Goal: Transaction & Acquisition: Purchase product/service

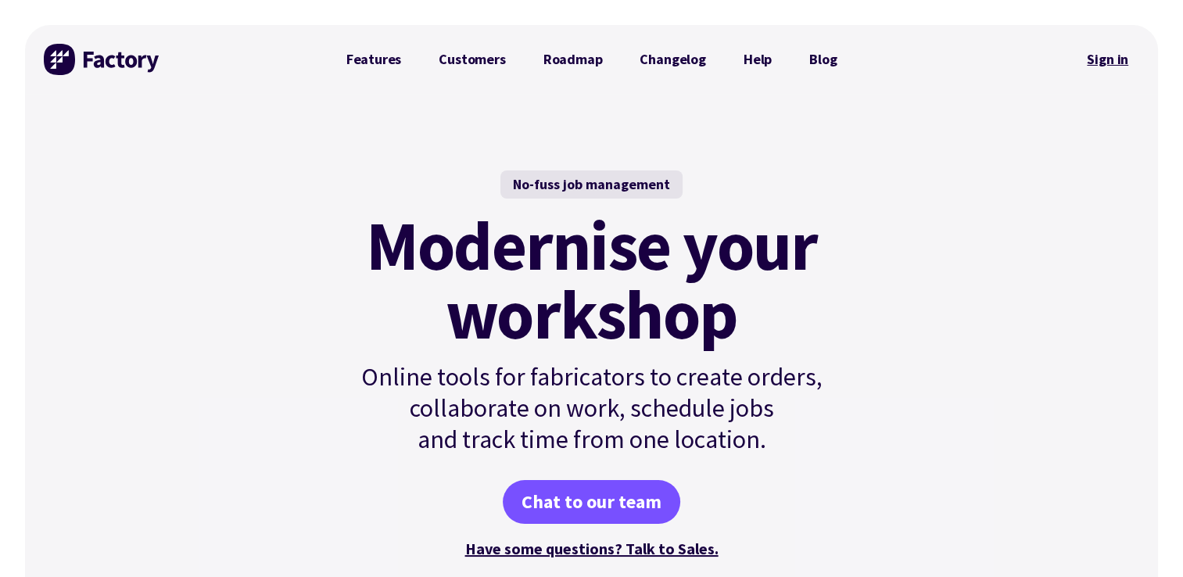
click at [1102, 61] on link "Sign in" at bounding box center [1107, 59] width 63 height 36
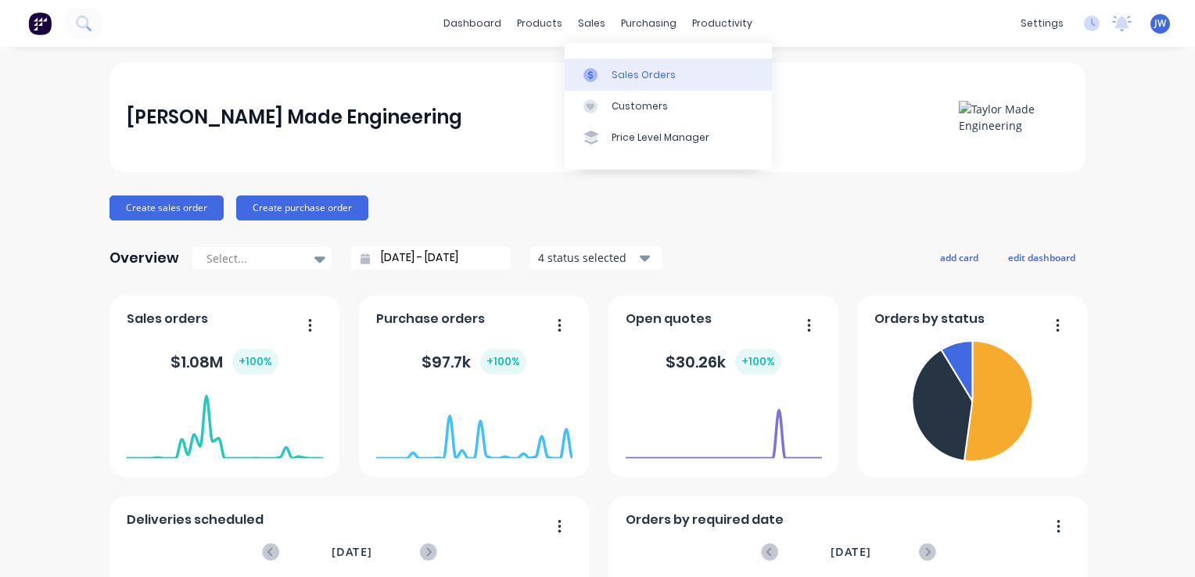
click at [623, 75] on div "Sales Orders" at bounding box center [643, 75] width 64 height 14
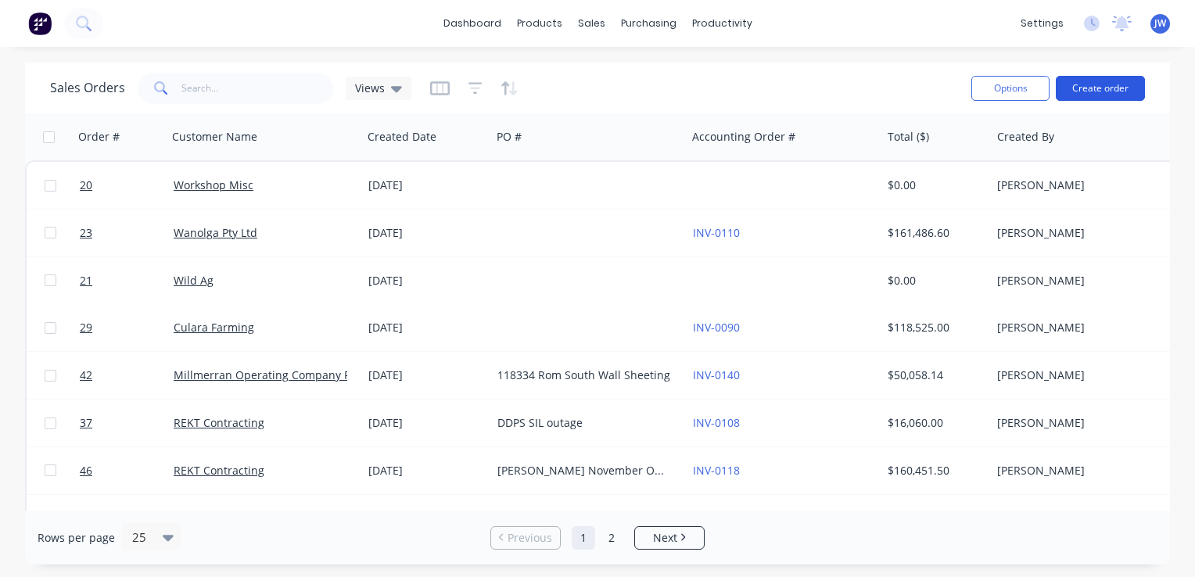
click at [1087, 83] on button "Create order" at bounding box center [1099, 88] width 89 height 25
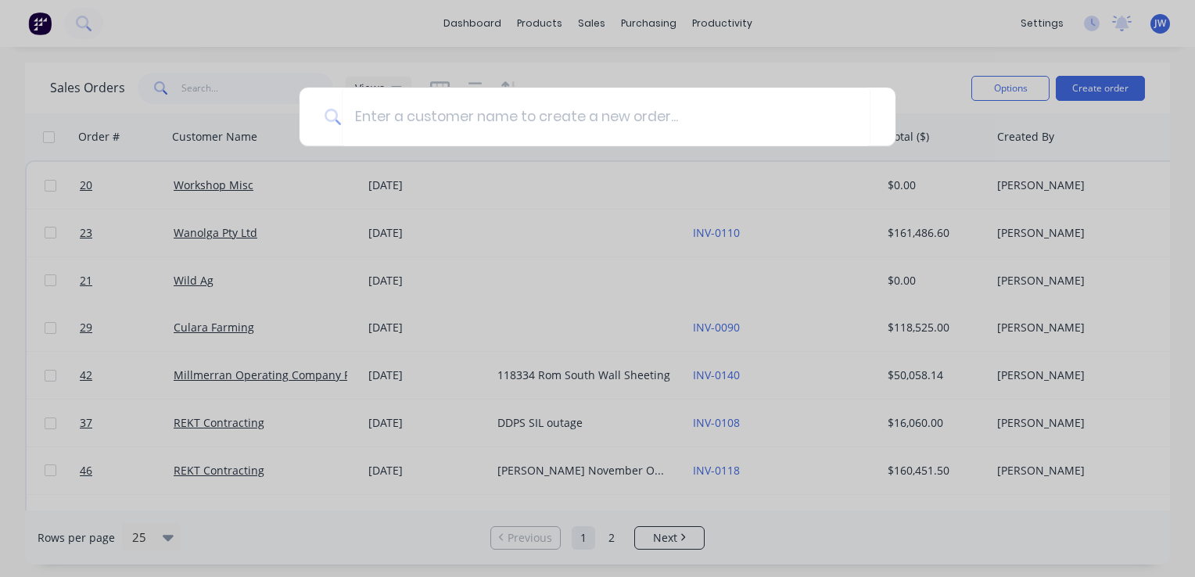
click at [591, 23] on div at bounding box center [597, 288] width 1195 height 577
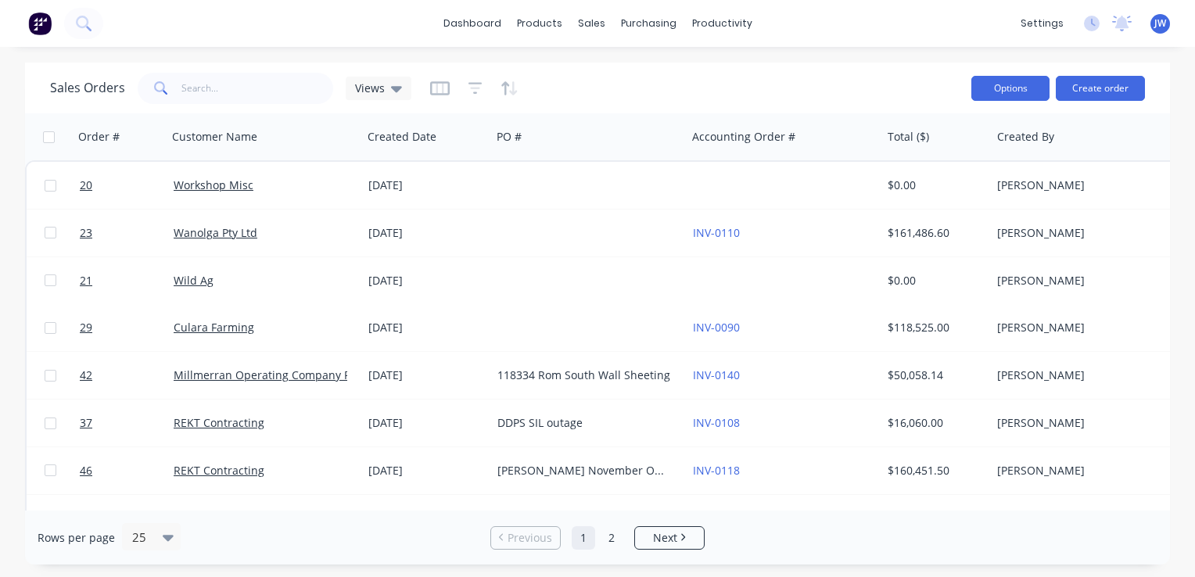
click at [1001, 89] on button "Options" at bounding box center [1010, 88] width 78 height 25
click at [1101, 84] on button "Create order" at bounding box center [1099, 88] width 89 height 25
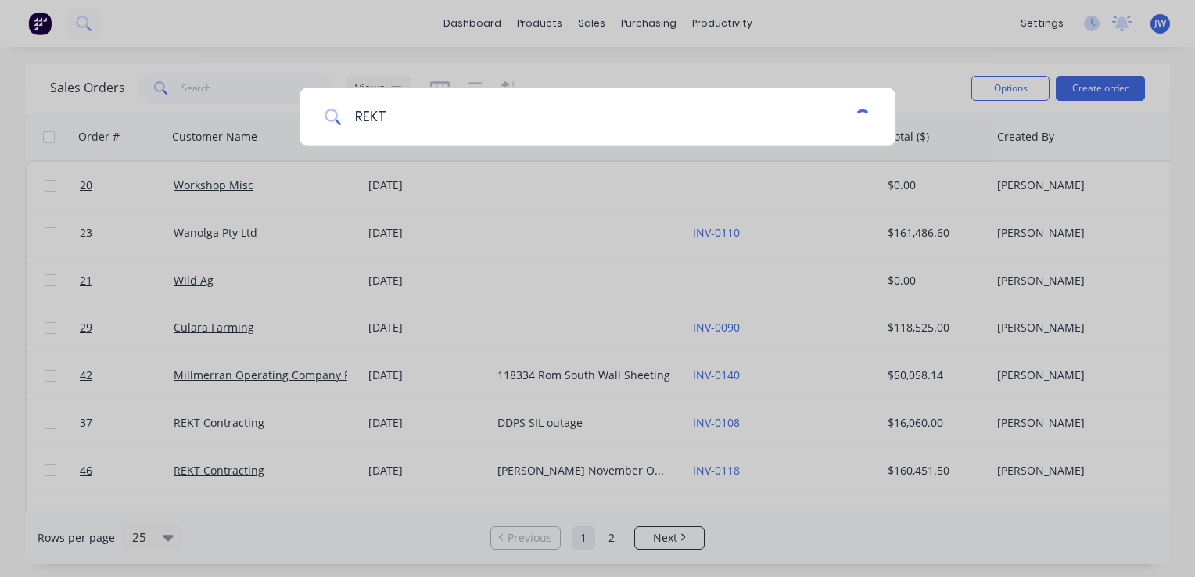
type input "REKT"
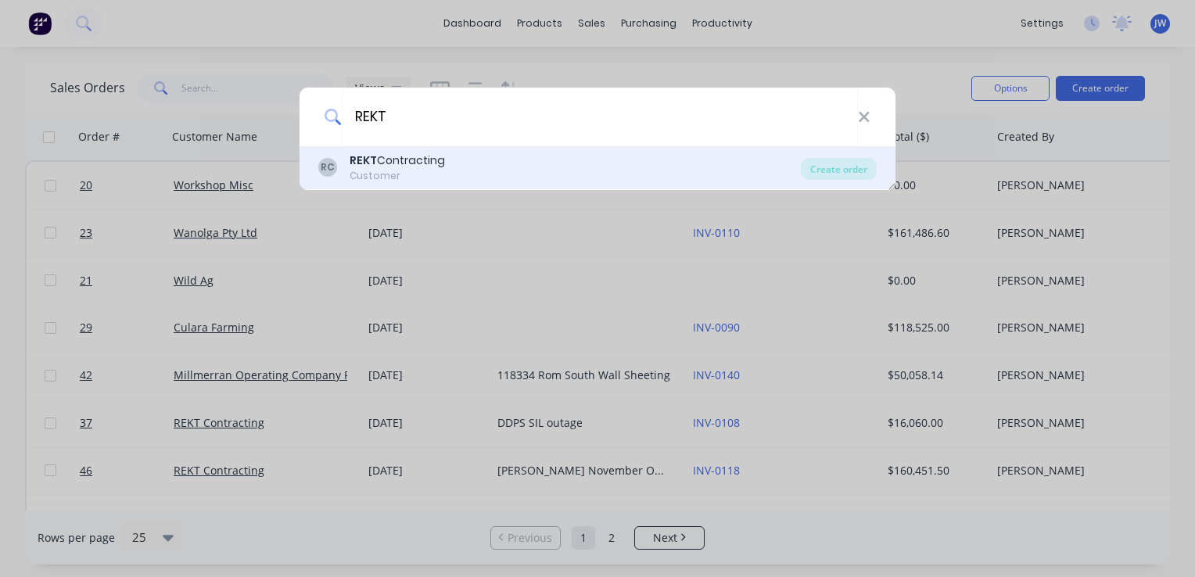
click at [382, 174] on div "Customer" at bounding box center [396, 176] width 95 height 14
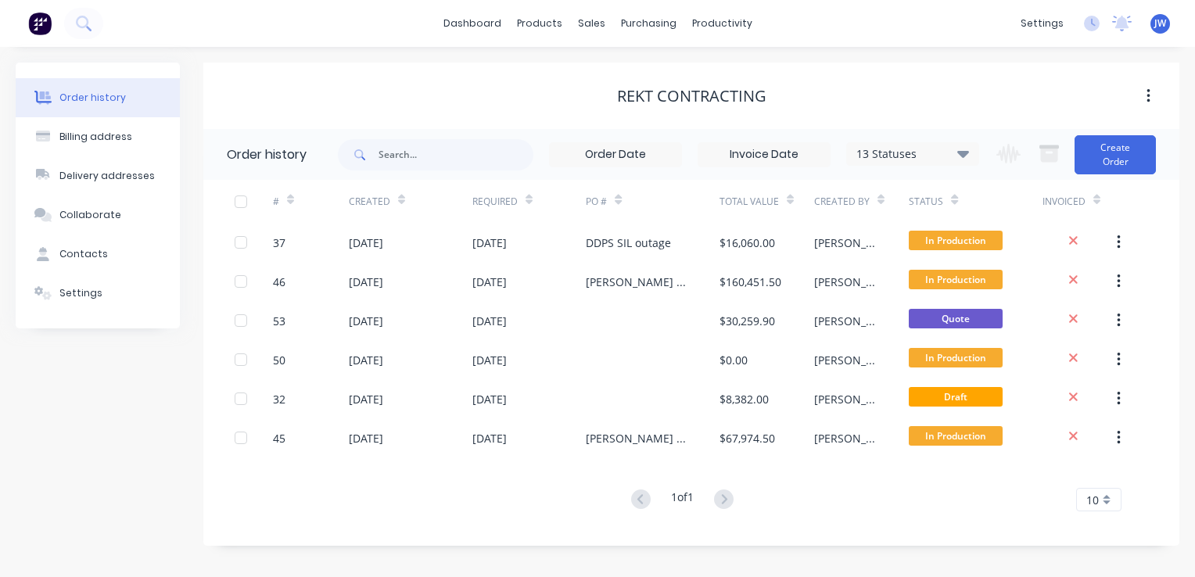
click at [1142, 95] on button "button" at bounding box center [1148, 96] width 37 height 28
click at [924, 97] on div "REKT Contracting" at bounding box center [691, 96] width 976 height 19
click at [1145, 92] on button "button" at bounding box center [1148, 96] width 37 height 28
click at [1004, 88] on div "REKT Contracting" at bounding box center [691, 96] width 976 height 19
click at [372, 157] on span at bounding box center [358, 154] width 41 height 31
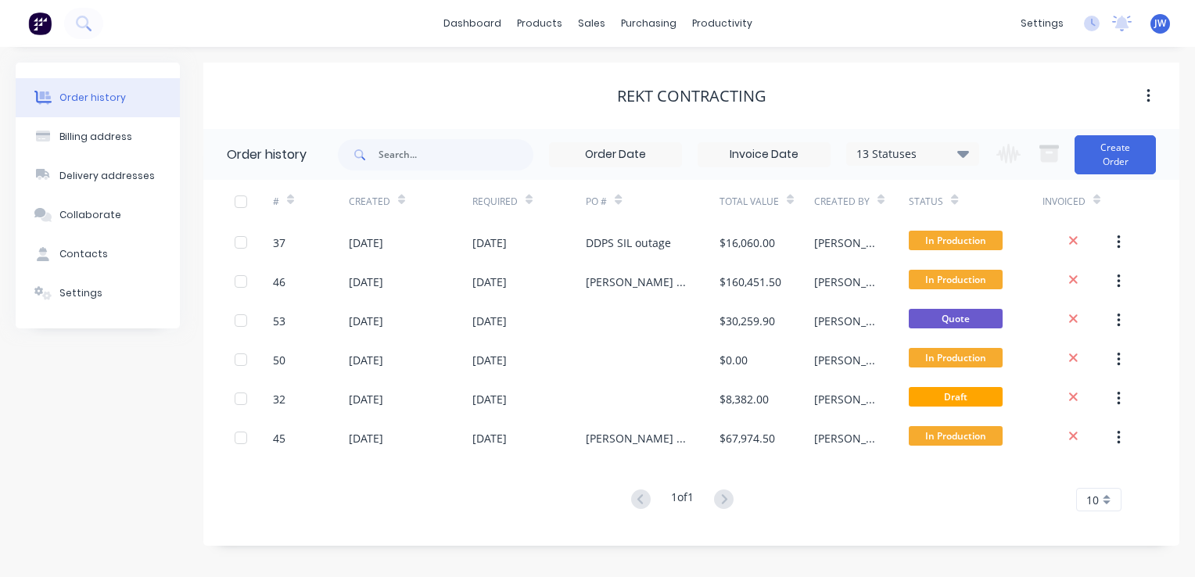
click at [1147, 93] on icon "button" at bounding box center [1148, 96] width 4 height 17
click at [941, 83] on div "REKT Contracting" at bounding box center [691, 96] width 976 height 28
click at [1123, 149] on button "Create Order" at bounding box center [1114, 154] width 81 height 39
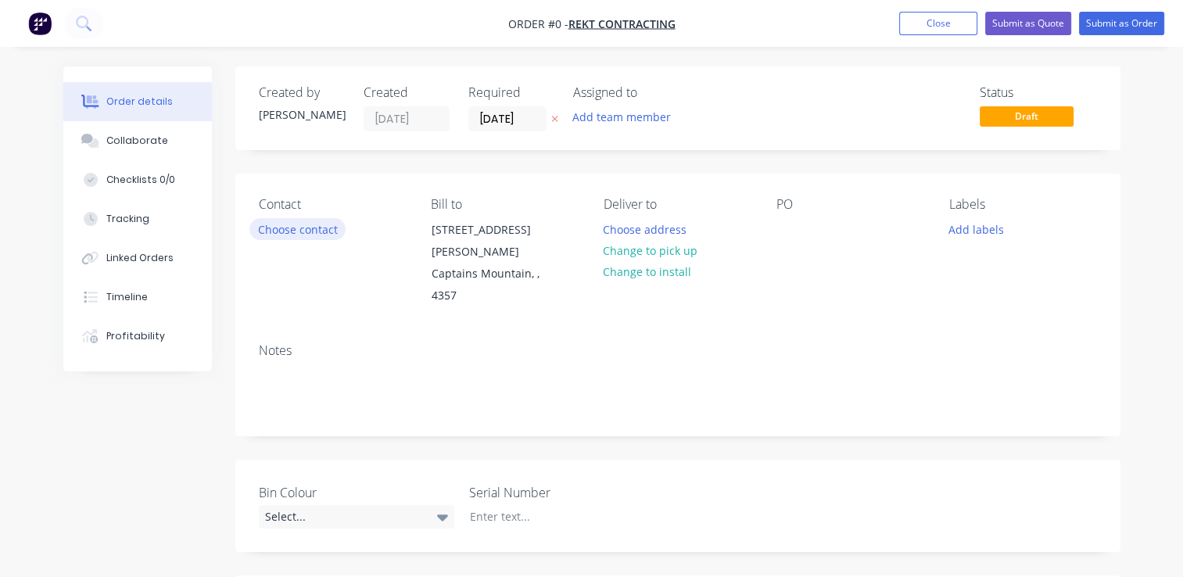
click at [301, 230] on button "Choose contact" at bounding box center [297, 228] width 96 height 21
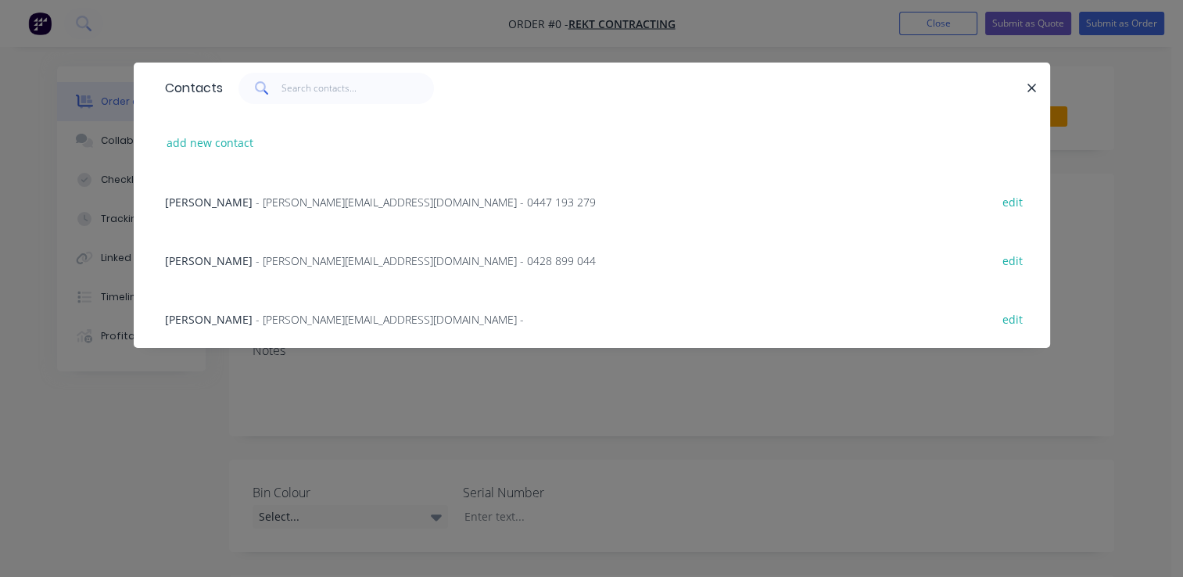
click at [206, 201] on span "[PERSON_NAME]" at bounding box center [209, 202] width 88 height 15
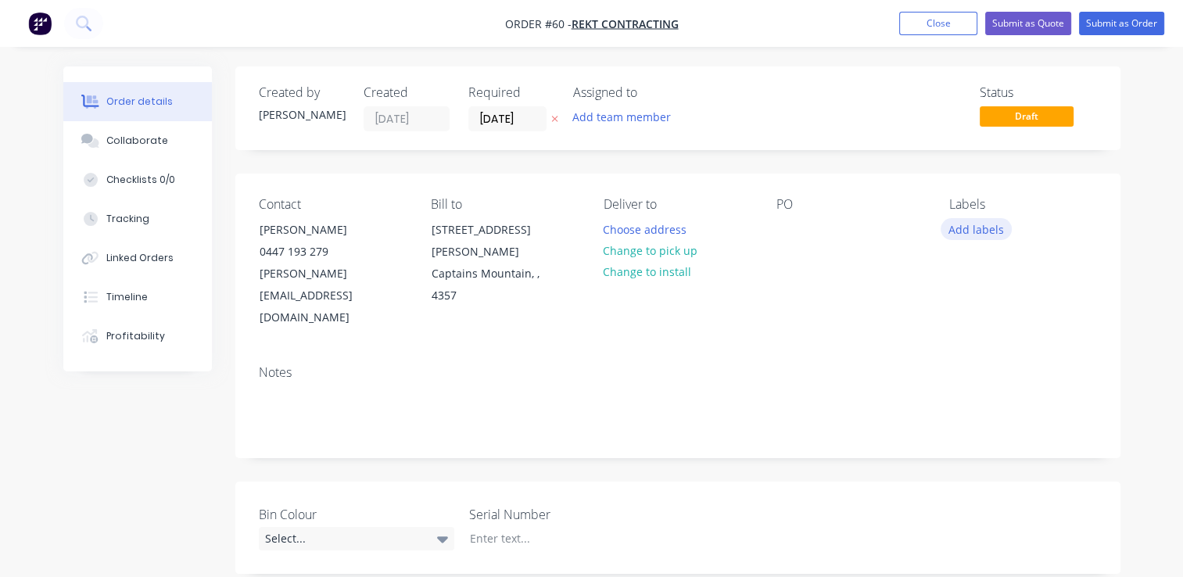
click at [991, 233] on button "Add labels" at bounding box center [977, 228] width 72 height 21
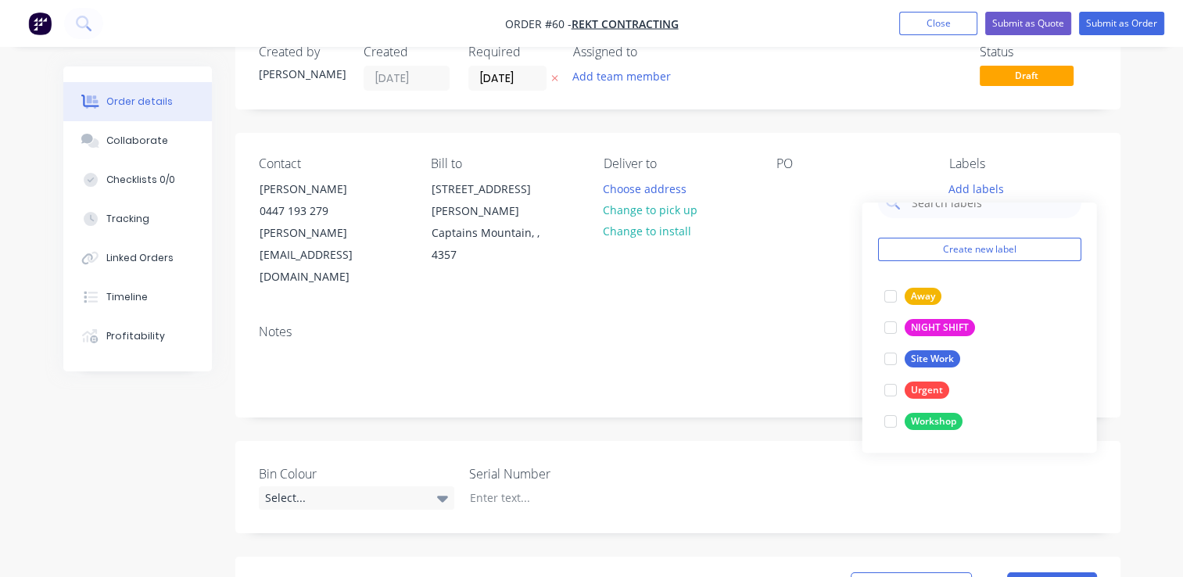
scroll to position [78, 0]
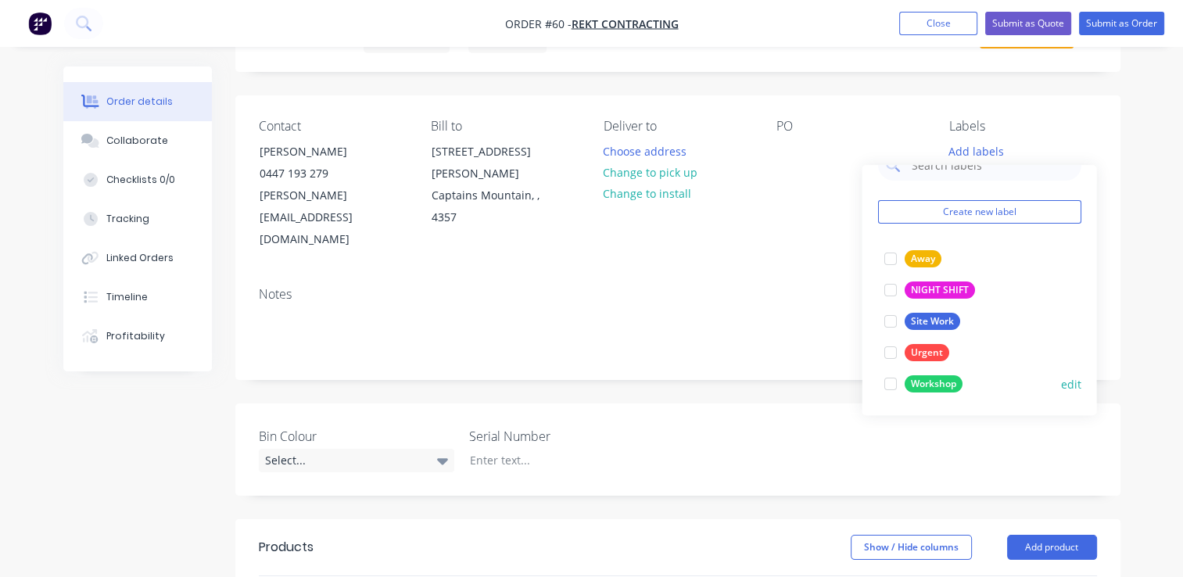
click at [891, 385] on div at bounding box center [889, 383] width 31 height 31
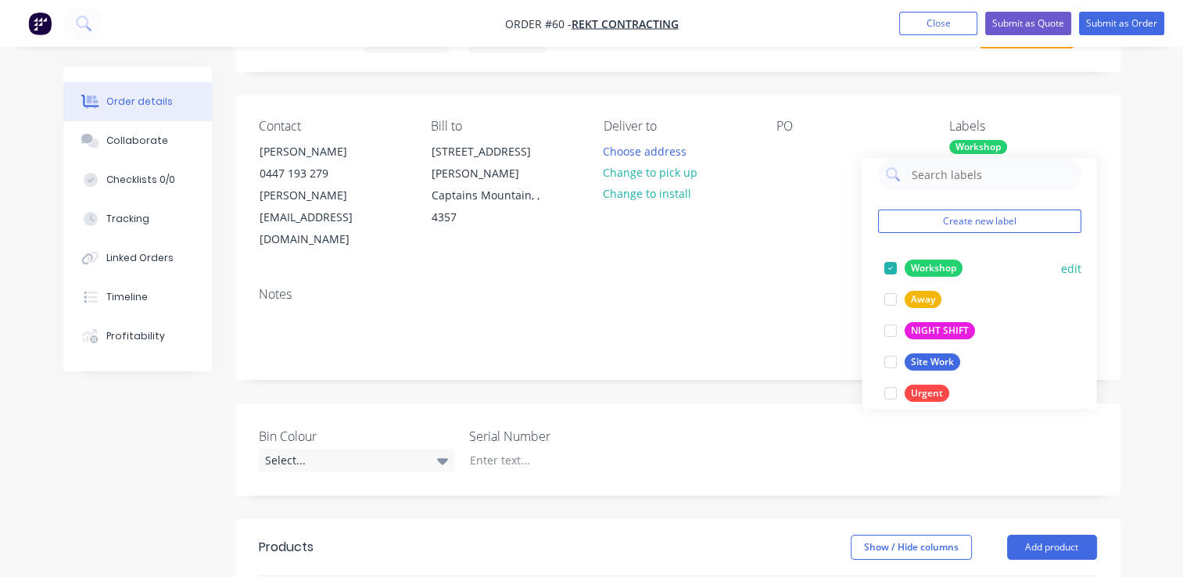
scroll to position [0, 0]
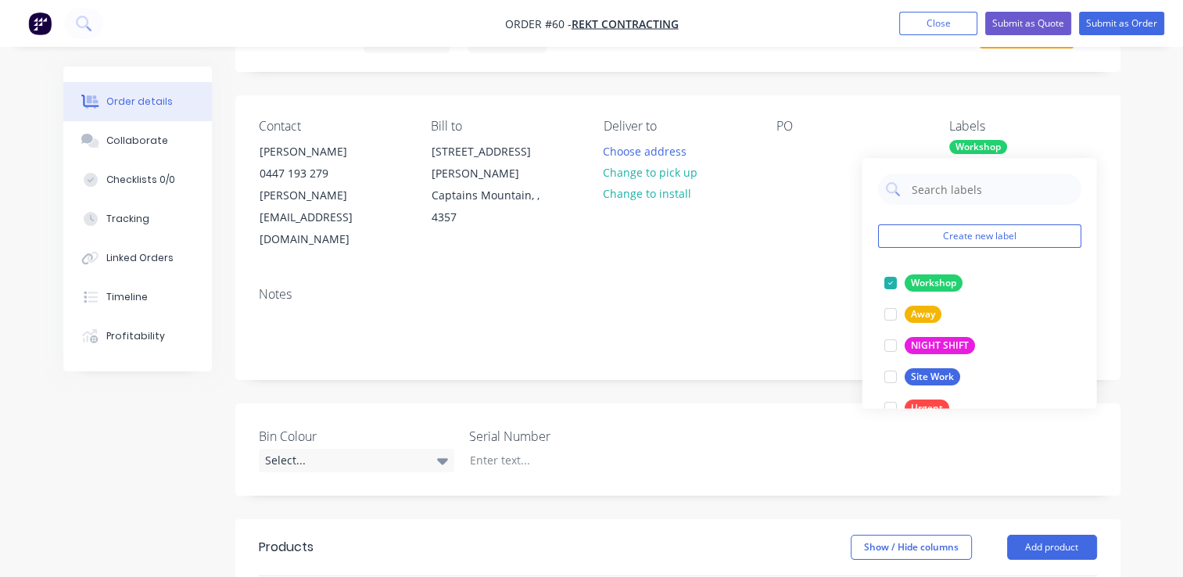
click at [751, 403] on div "Bin Colour Select... Serial Number" at bounding box center [677, 449] width 885 height 92
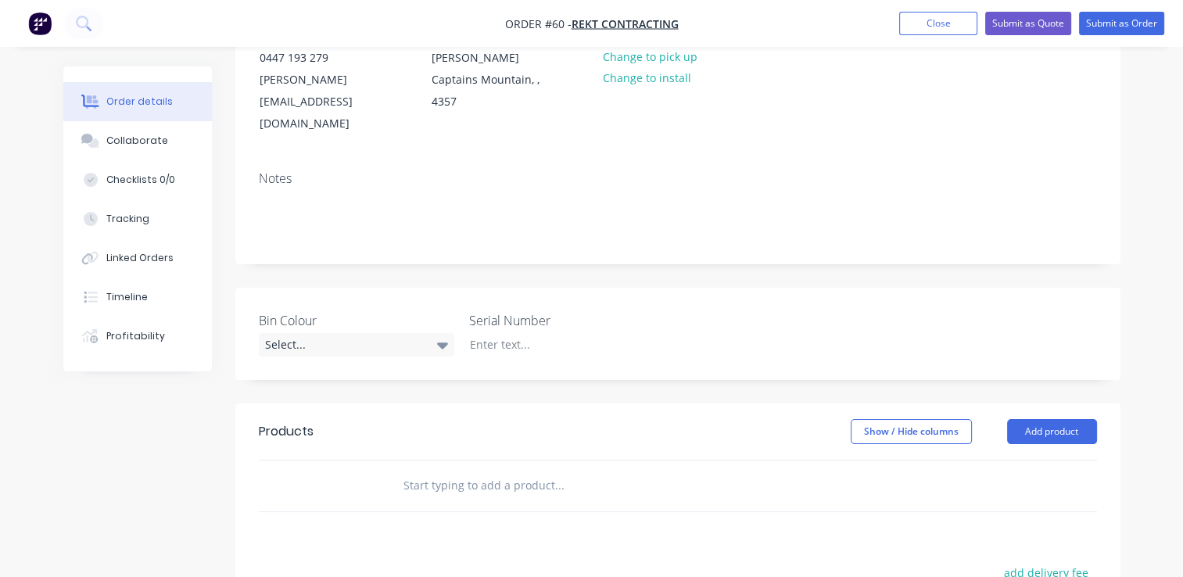
scroll to position [235, 0]
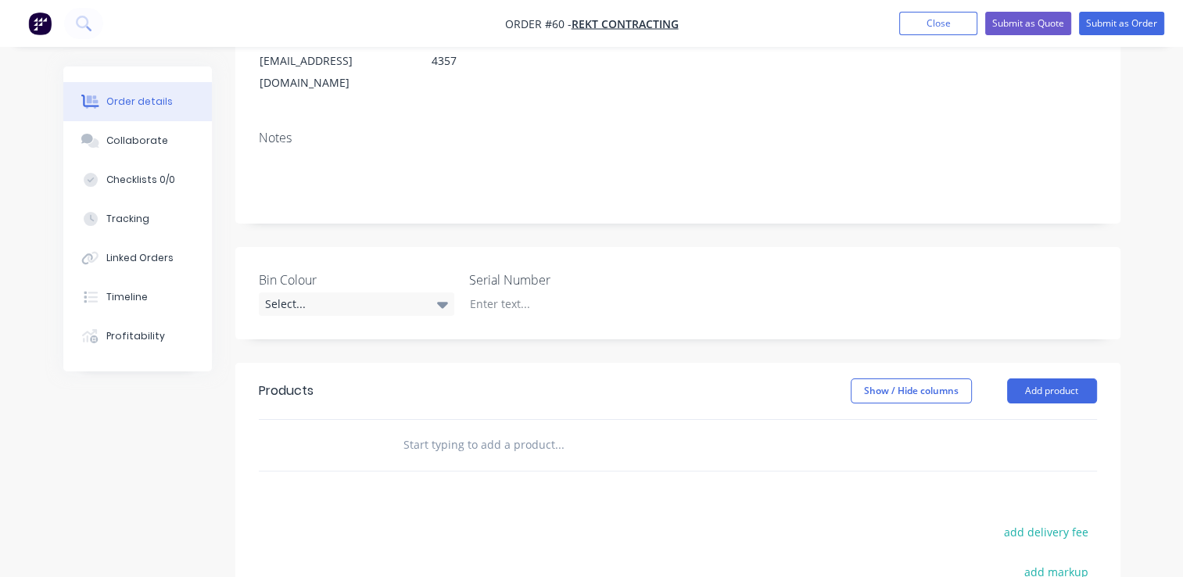
click at [521, 429] on input "text" at bounding box center [559, 444] width 313 height 31
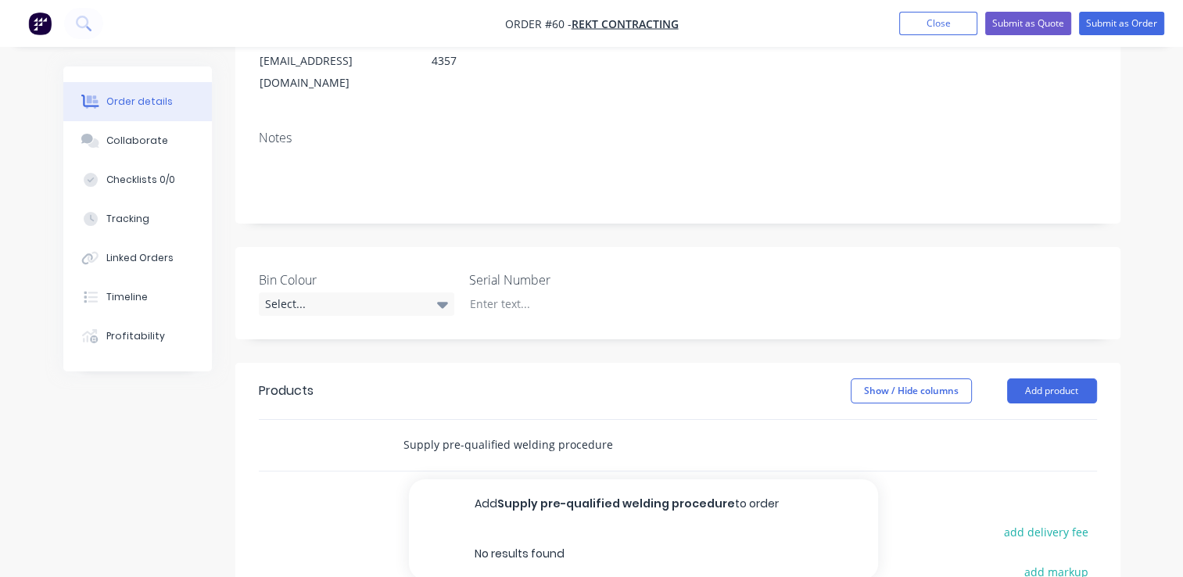
click at [607, 429] on input "Supply pre-qualified welding procedure" at bounding box center [559, 444] width 313 height 31
click at [507, 429] on input "Supply pre-qualified welding procedure" at bounding box center [559, 444] width 313 height 31
click at [563, 429] on input "Supply pre-qualified butt - welding procedure" at bounding box center [559, 444] width 313 height 31
click at [654, 429] on input "Supply pre-qualified butt - weld procedure" at bounding box center [559, 444] width 313 height 31
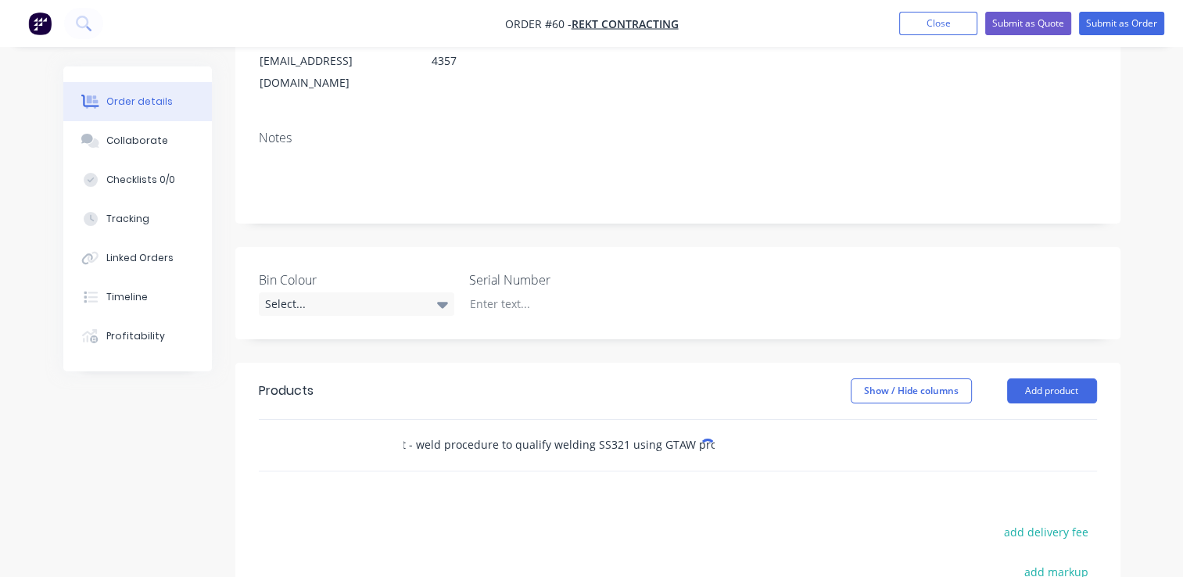
scroll to position [0, 135]
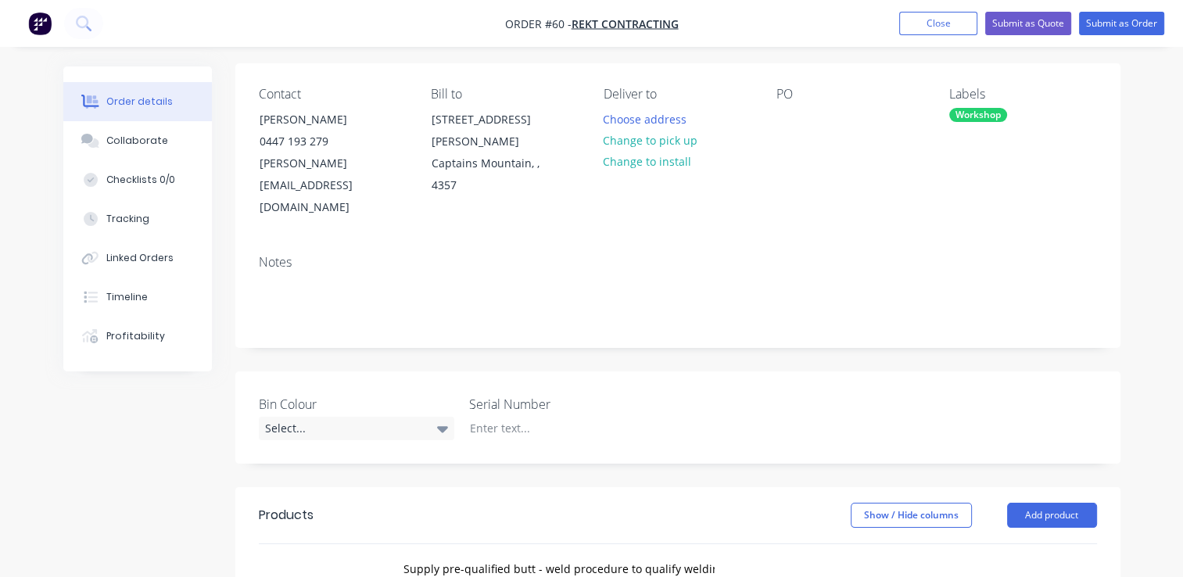
scroll to position [313, 0]
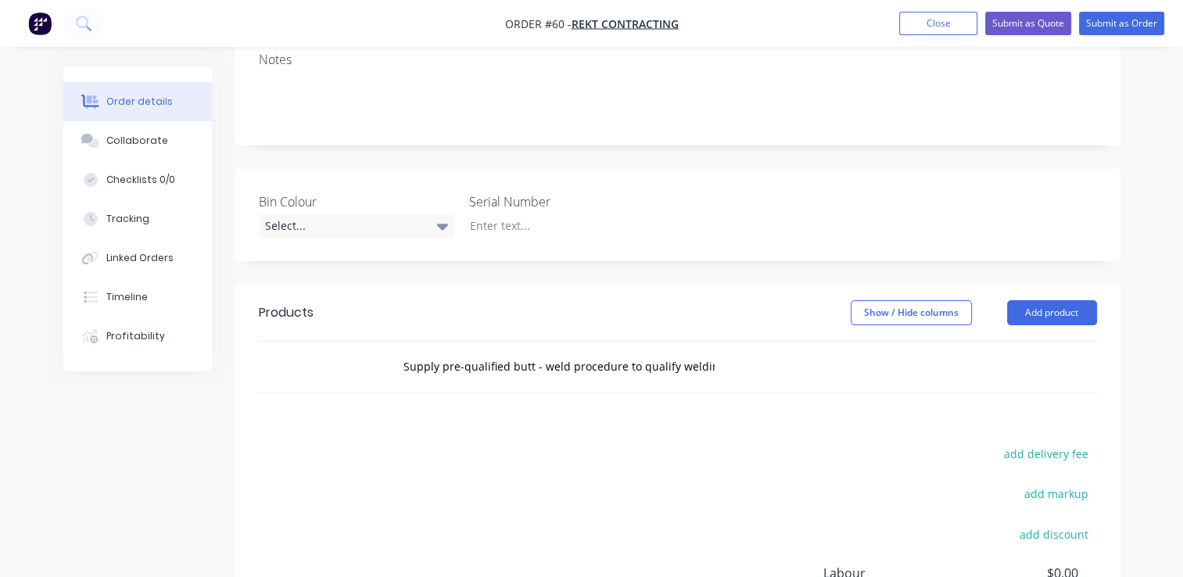
click at [722, 351] on div "Supply pre-qualified butt - weld procedure to qualify welding SS321 using GTAW …" at bounding box center [624, 366] width 469 height 31
click at [715, 351] on div "Supply pre-qualified butt - weld procedure to qualify welding SS321 using GTAW …" at bounding box center [624, 366] width 469 height 31
click at [694, 351] on input "Supply pre-qualified butt - weld procedure to qualify welding SS321 using GTAW …" at bounding box center [559, 366] width 313 height 31
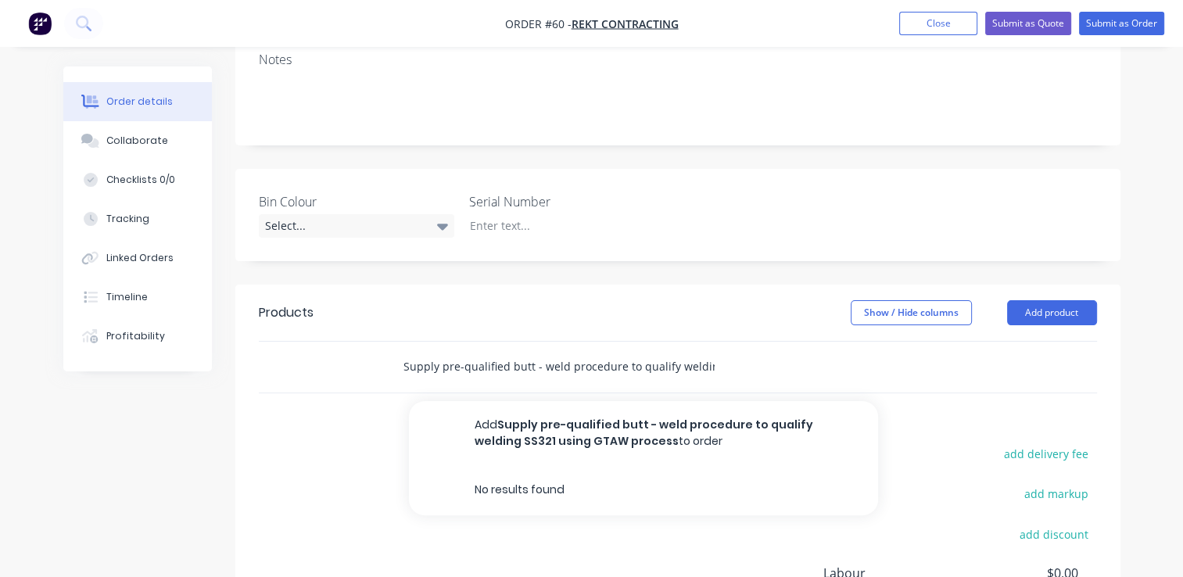
click at [694, 351] on input "Supply pre-qualified butt - weld procedure to qualify welding SS321 using GTAW …" at bounding box center [559, 366] width 313 height 31
click at [733, 351] on div "Supply pre-qualified butt - weld procedure to qualify welding SS321 using GTAW …" at bounding box center [624, 366] width 469 height 31
drag, startPoint x: 704, startPoint y: 321, endPoint x: 776, endPoint y: 315, distance: 71.4
click at [776, 351] on div "Supply pre-qualified butt - weld procedure to qualify welding SS321 using GTAW …" at bounding box center [624, 366] width 469 height 31
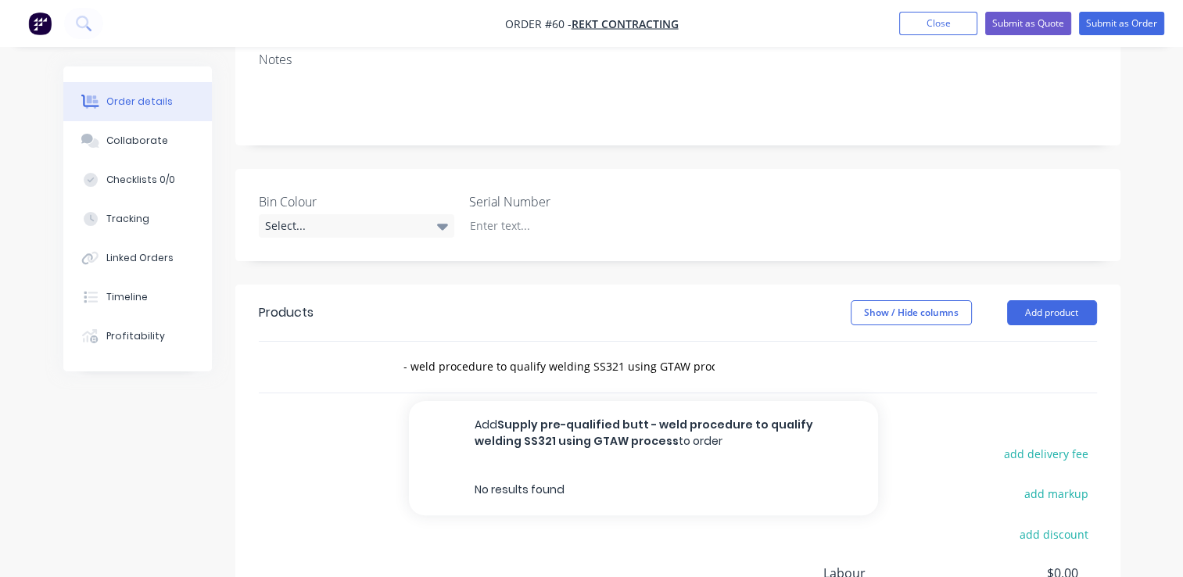
click at [772, 351] on div "Supply pre-qualified butt - weld procedure to qualify welding SS321 using GTAW …" at bounding box center [624, 366] width 469 height 31
drag, startPoint x: 710, startPoint y: 319, endPoint x: 382, endPoint y: 317, distance: 328.4
click at [382, 342] on div "Supply pre-qualified butt - weld procedure to qualify welding SS321 using GTAW …" at bounding box center [678, 367] width 838 height 51
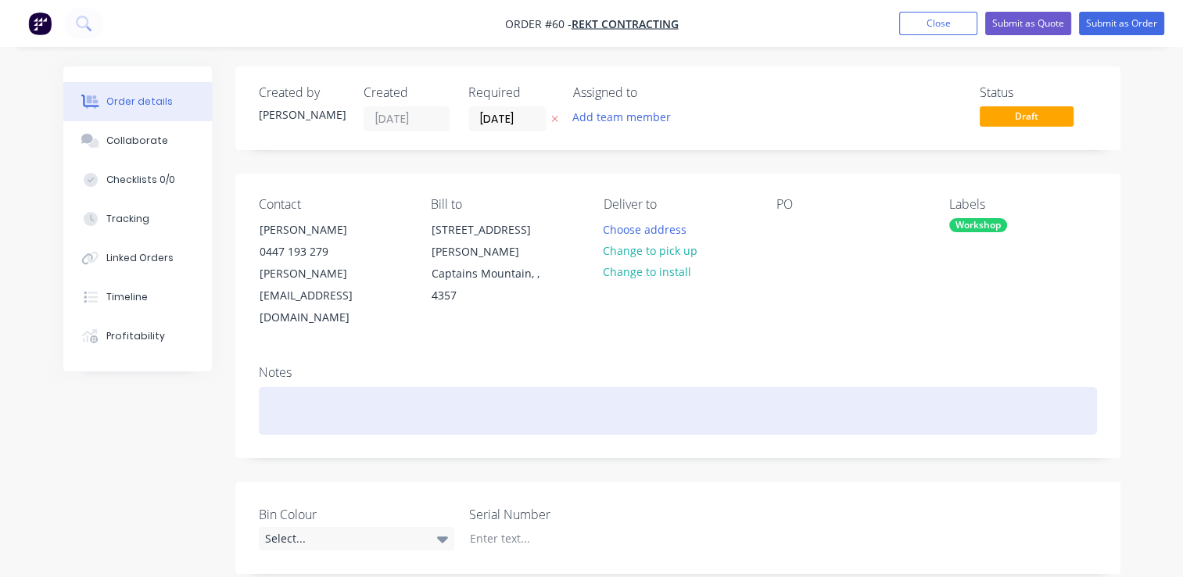
type input "SS321 using GTAW process"
click at [307, 387] on div at bounding box center [678, 411] width 838 height 48
paste div
click at [610, 387] on div "Supply pre-qualified butt - weld procedure to qualify welding" at bounding box center [678, 411] width 838 height 48
click at [277, 387] on div "Supply pre-qualified butt - weld procedure to qualify welding" at bounding box center [678, 411] width 838 height 48
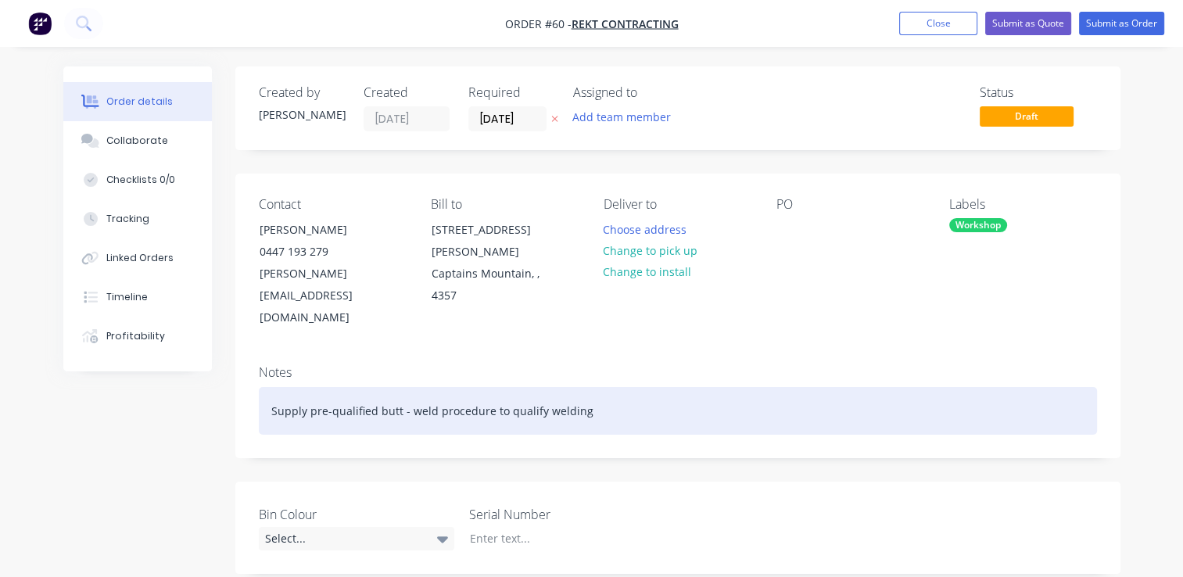
click at [275, 387] on div "Supply pre-qualified butt - weld procedure to qualify welding" at bounding box center [678, 411] width 838 height 48
click at [368, 387] on div "Supply pre-qualified butt - weld procedure to qualify welding" at bounding box center [678, 411] width 838 height 48
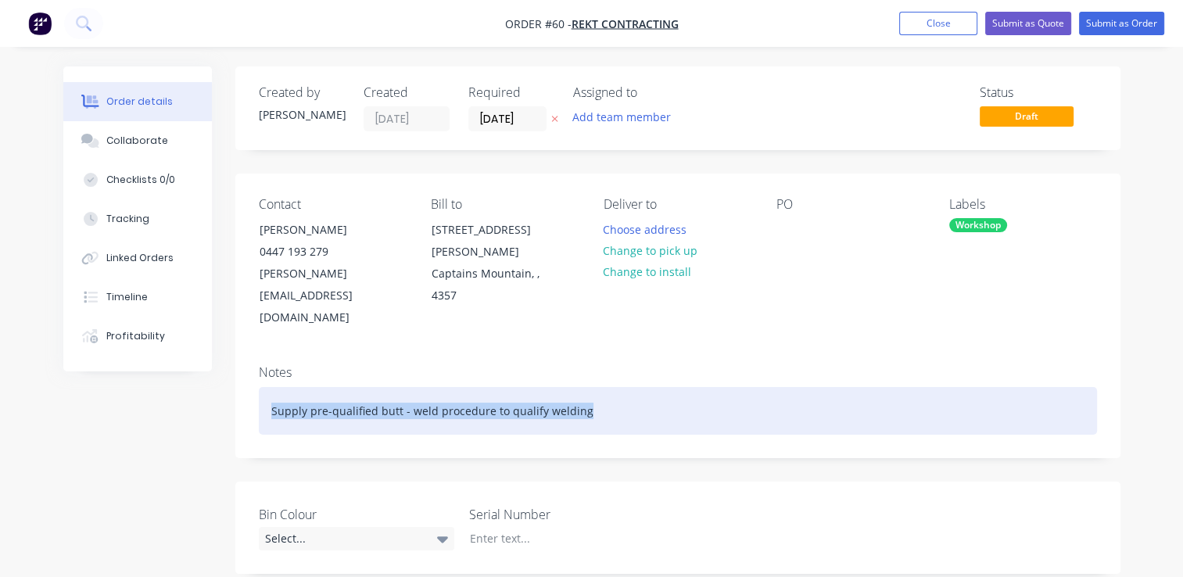
drag, startPoint x: 578, startPoint y: 367, endPoint x: 195, endPoint y: 356, distance: 382.5
click at [195, 356] on div "Order details Collaborate Checklists 0/0 Tracking Linked Orders Timeline Profit…" at bounding box center [592, 585] width 1088 height 1038
click at [622, 387] on div "Supply pre-qualified butt - weld procedure to qualify welding" at bounding box center [678, 411] width 838 height 48
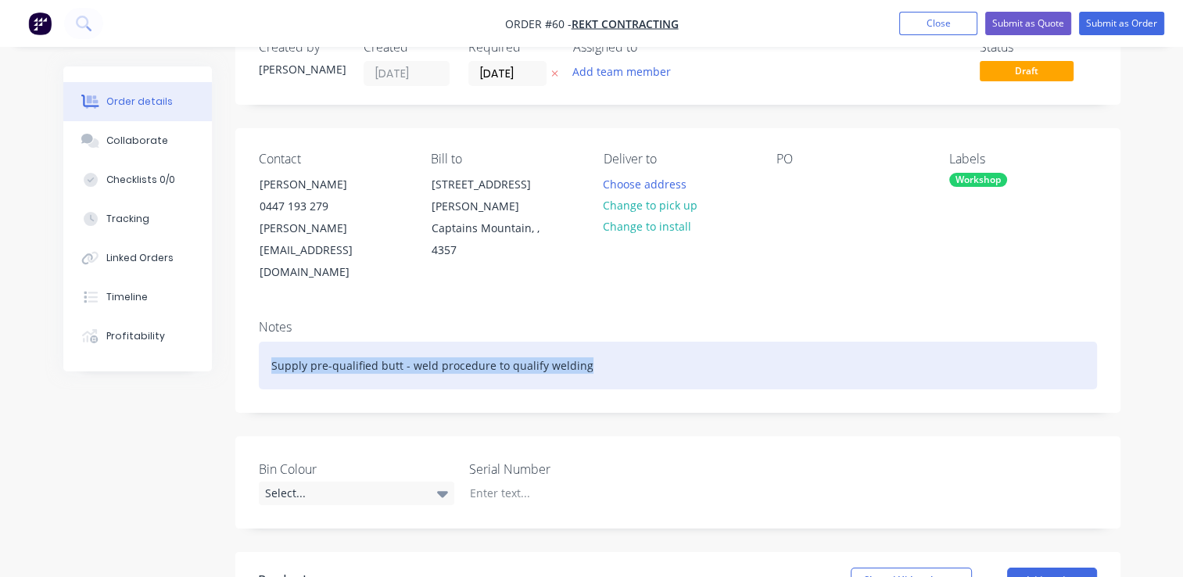
scroll to position [313, 0]
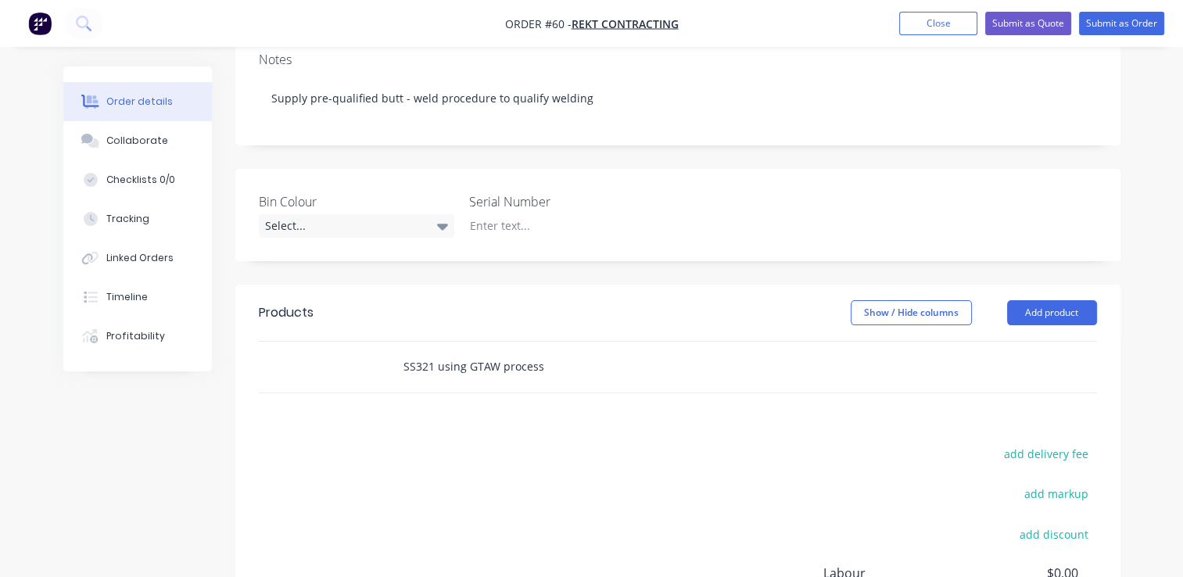
click at [563, 351] on input "SS321 using GTAW process" at bounding box center [559, 366] width 313 height 31
drag, startPoint x: 547, startPoint y: 324, endPoint x: 385, endPoint y: 292, distance: 165.0
click at [385, 342] on div "SS321 using GTAW process Add SS321 using GTAW process to order No results found" at bounding box center [665, 367] width 563 height 51
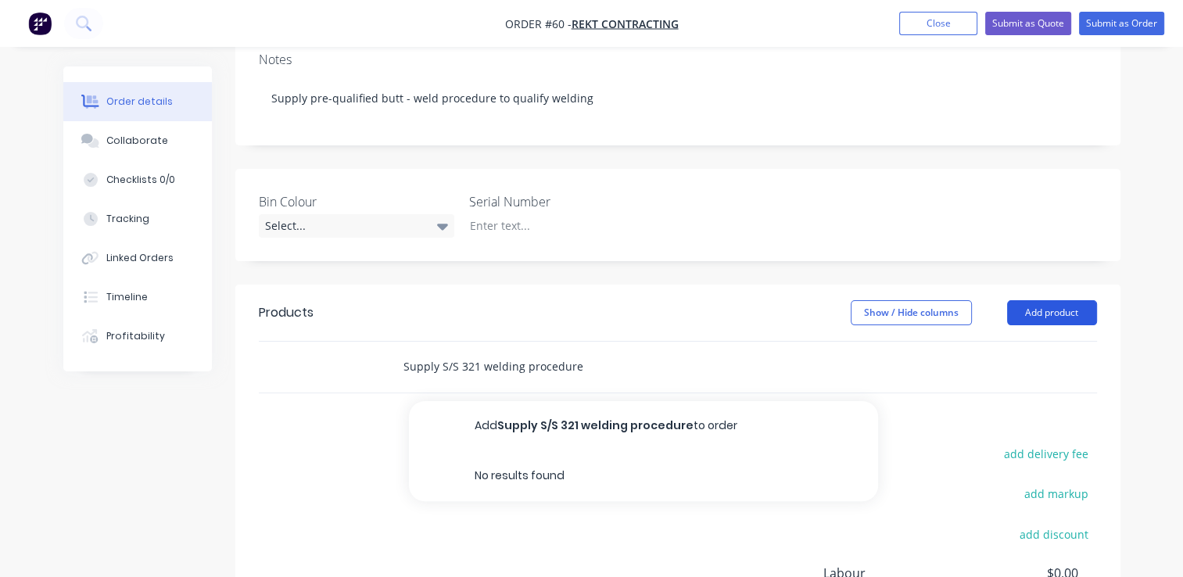
type input "Supply S/S 321 welding procedure"
click at [1067, 300] on button "Add product" at bounding box center [1052, 312] width 90 height 25
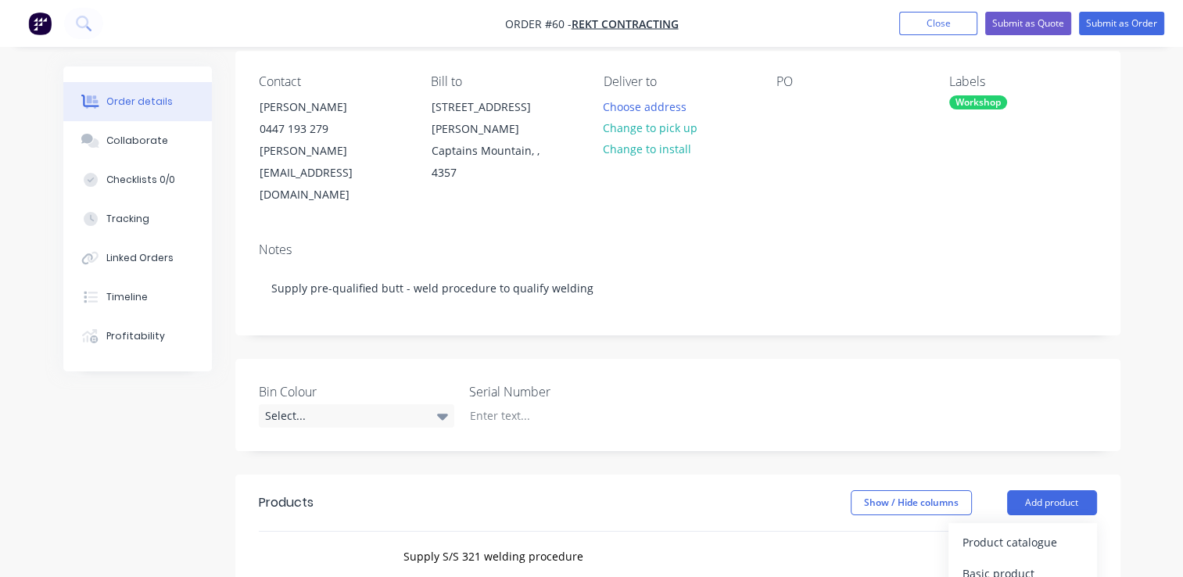
scroll to position [78, 0]
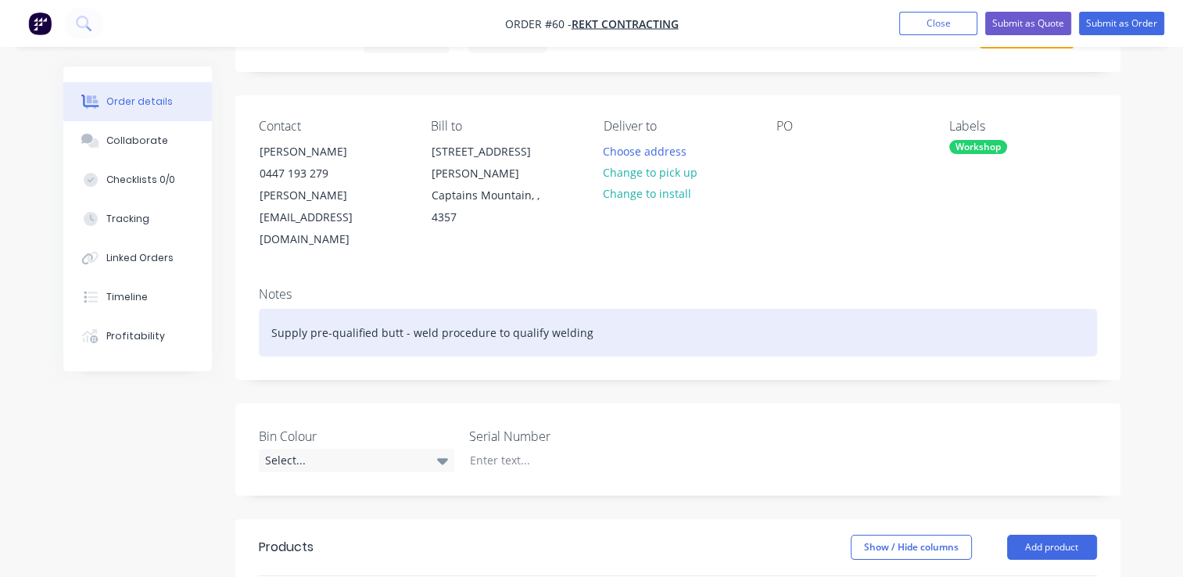
click at [589, 309] on div "Supply pre-qualified butt - weld procedure to qualify welding" at bounding box center [678, 333] width 838 height 48
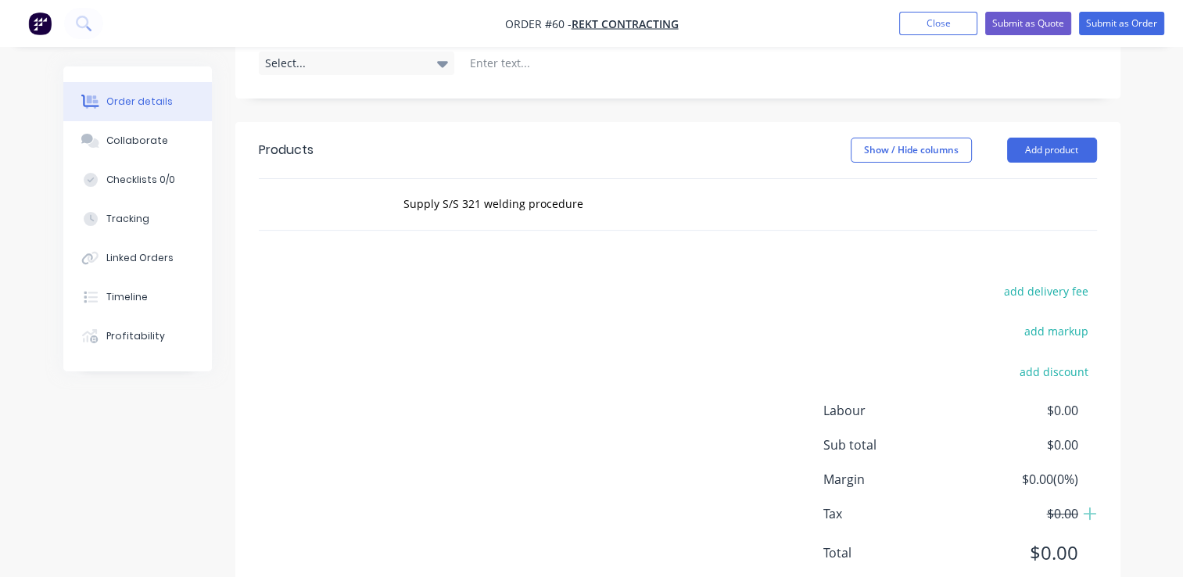
scroll to position [482, 0]
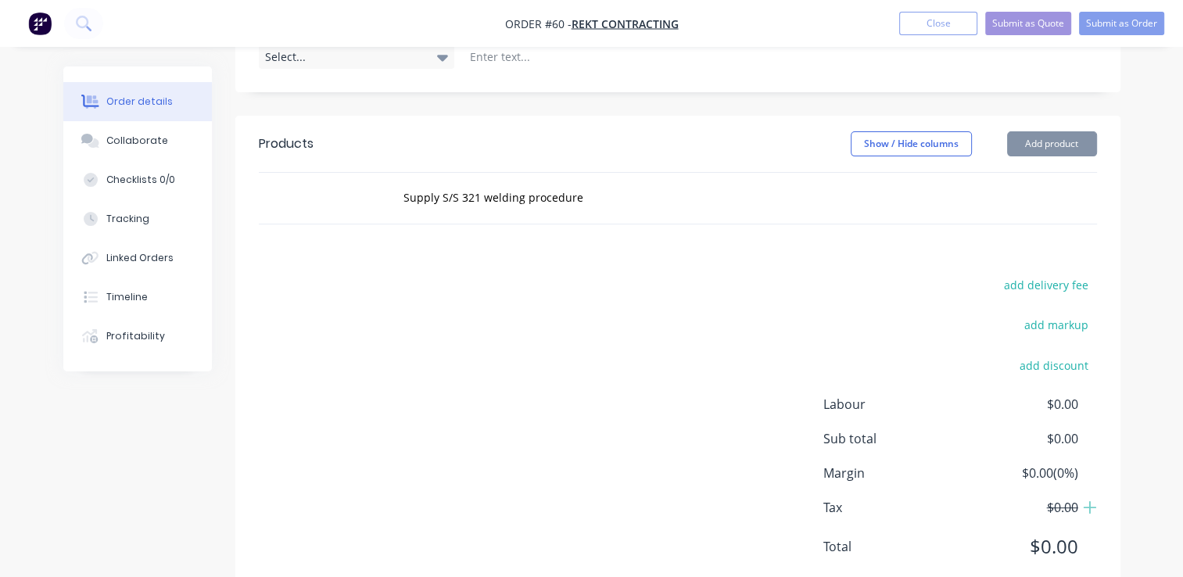
click at [1055, 532] on span "$0.00" at bounding box center [1020, 546] width 116 height 28
click at [1054, 532] on span "$0.00" at bounding box center [1020, 546] width 116 height 28
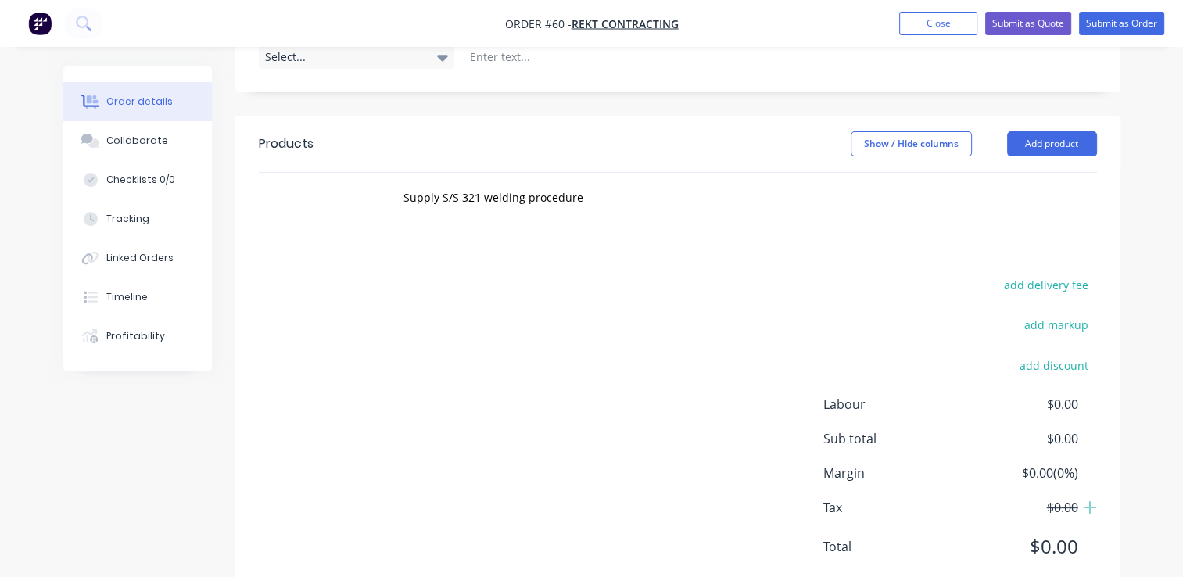
click at [1040, 532] on span "$0.00" at bounding box center [1020, 546] width 116 height 28
click at [1054, 532] on span "$0.00" at bounding box center [1020, 546] width 116 height 28
click at [1055, 395] on span "$0.00" at bounding box center [1020, 404] width 116 height 19
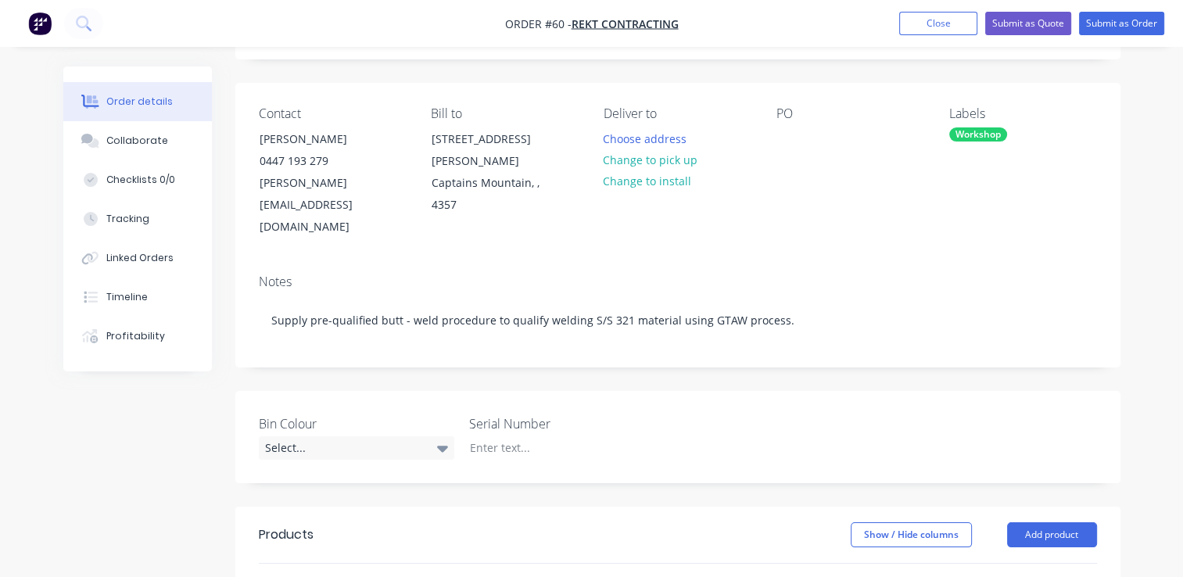
scroll to position [325, 0]
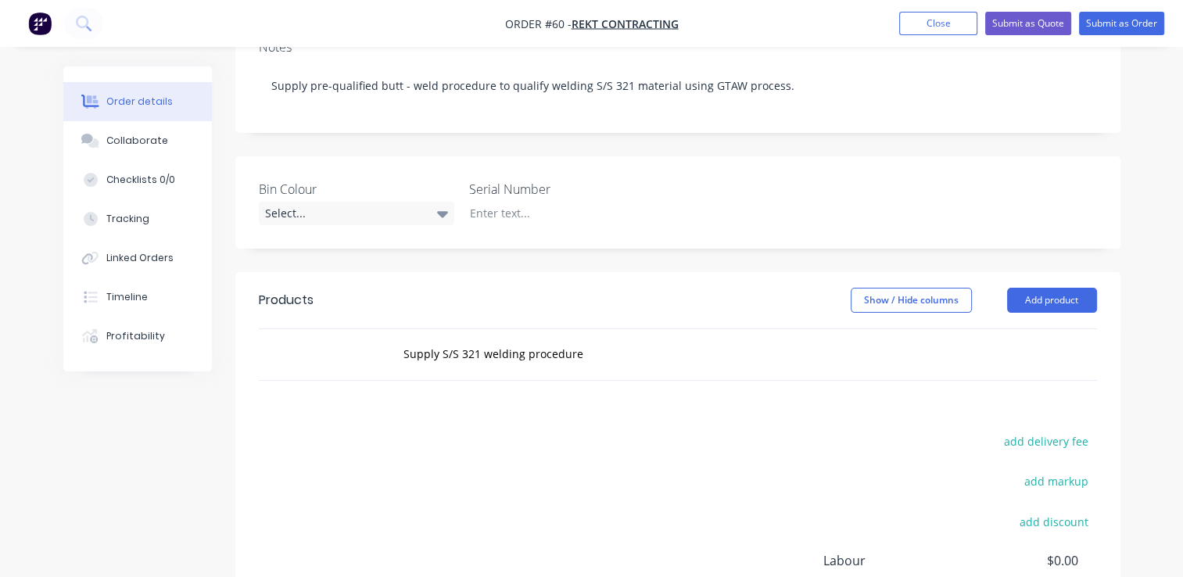
click at [1015, 329] on div "Supply S/S 321 welding procedure" at bounding box center [678, 354] width 838 height 51
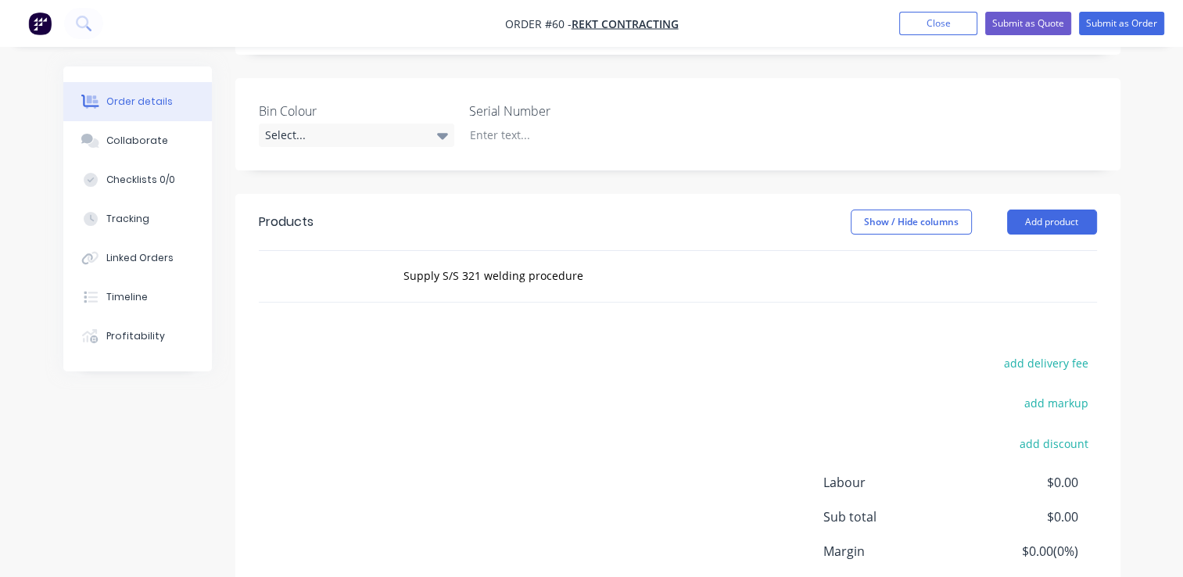
drag, startPoint x: 450, startPoint y: 317, endPoint x: 659, endPoint y: 431, distance: 237.9
click at [450, 353] on div "add delivery fee add markup add discount Labour $0.00 Sub total $0.00 Margin $0…" at bounding box center [678, 504] width 838 height 302
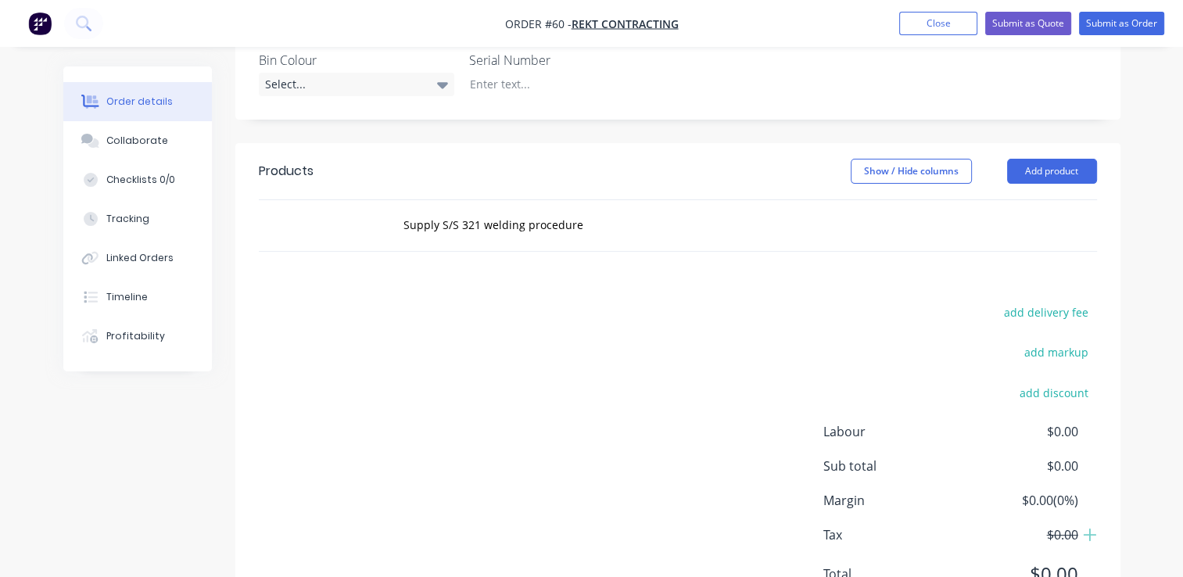
scroll to position [482, 0]
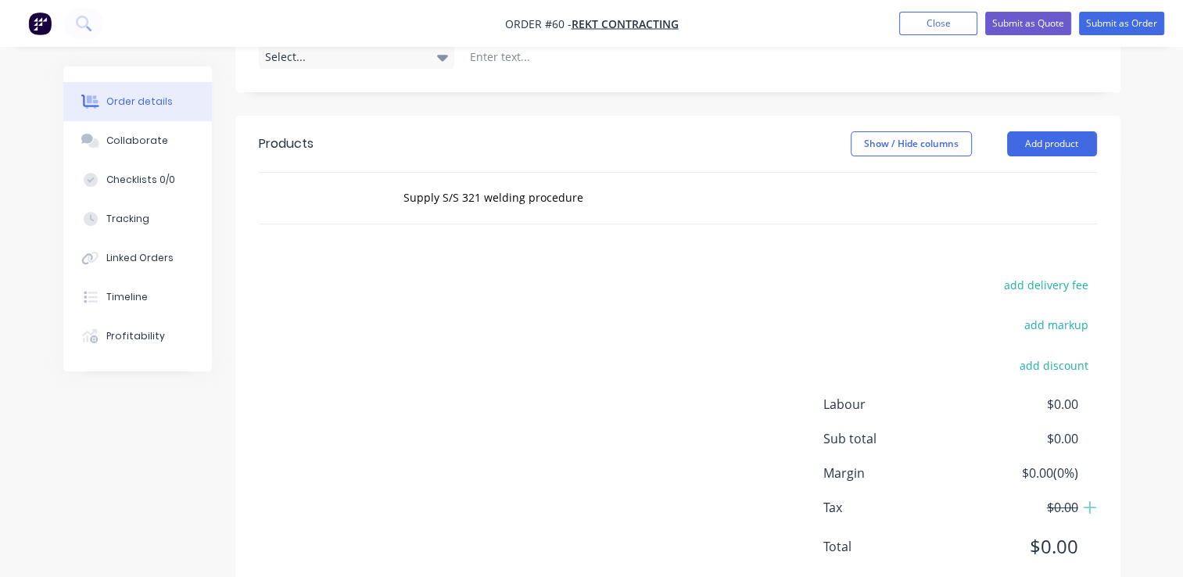
click at [1050, 532] on span "$0.00" at bounding box center [1020, 546] width 116 height 28
click at [1020, 443] on div "Labour $0.00 Sub total $0.00 Margin $0.00 ( 0 %) Tax $0.00 Total $0.00" at bounding box center [960, 485] width 274 height 181
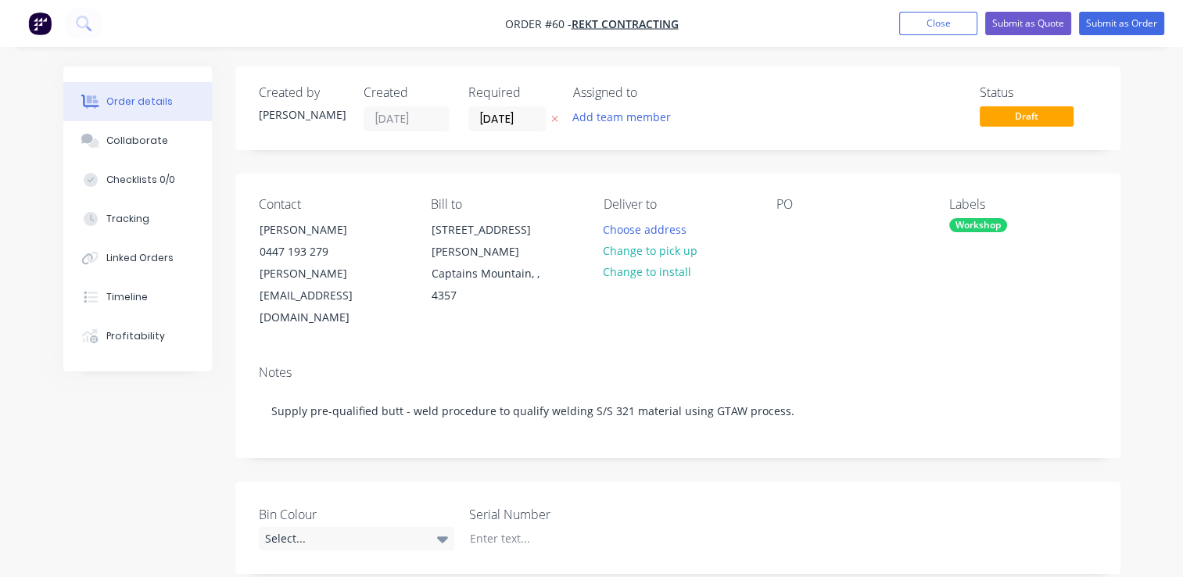
scroll to position [0, 0]
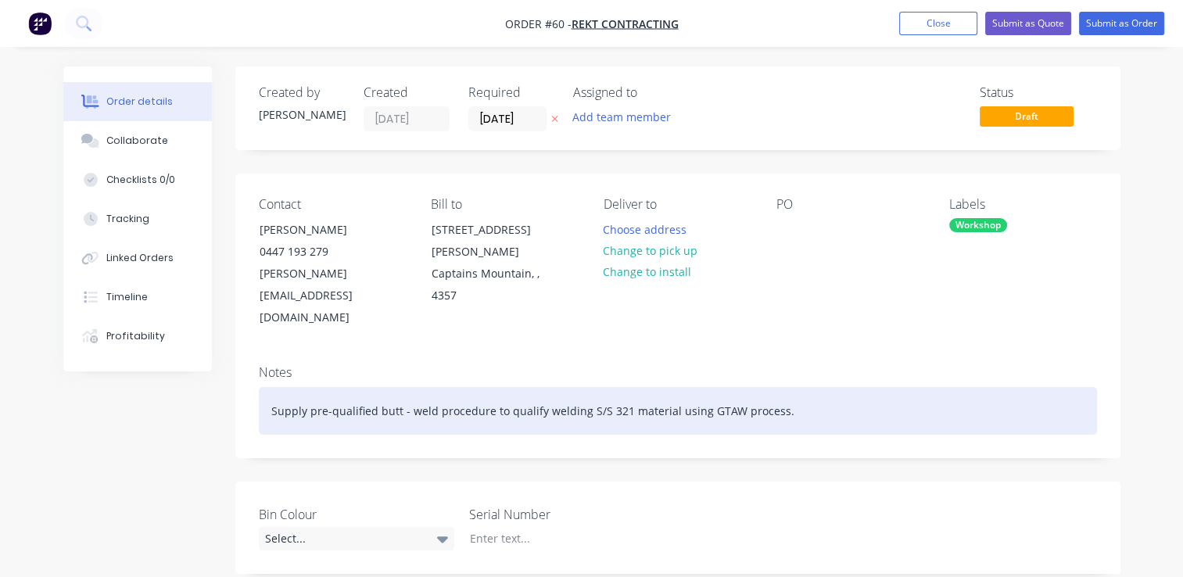
click at [791, 387] on div "Supply pre-qualified butt - weld procedure to qualify welding S/S 321 material …" at bounding box center [678, 411] width 838 height 48
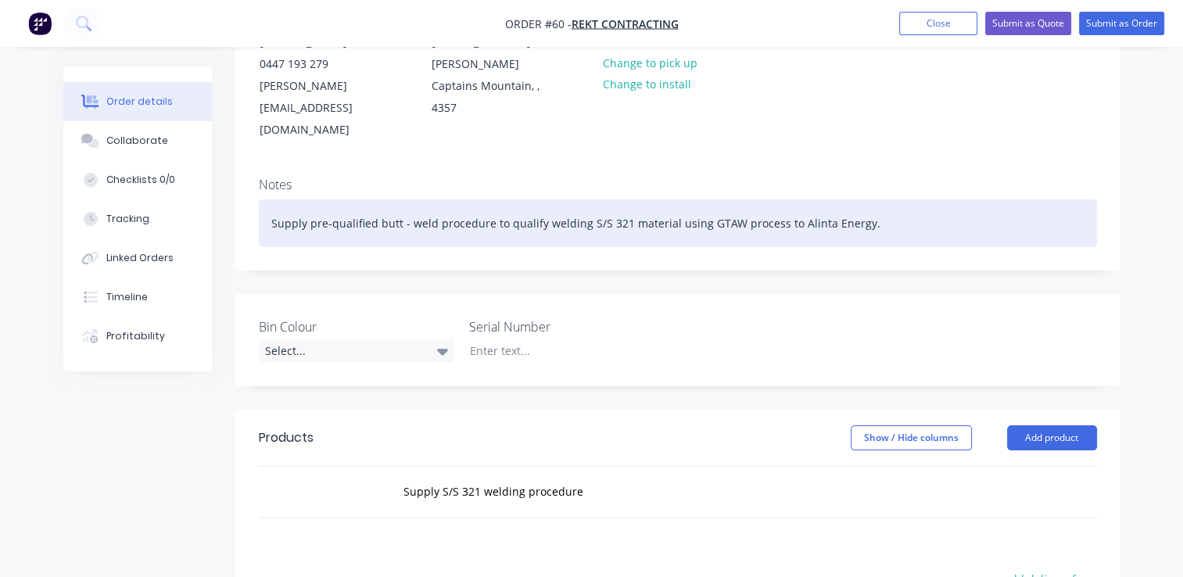
scroll to position [313, 0]
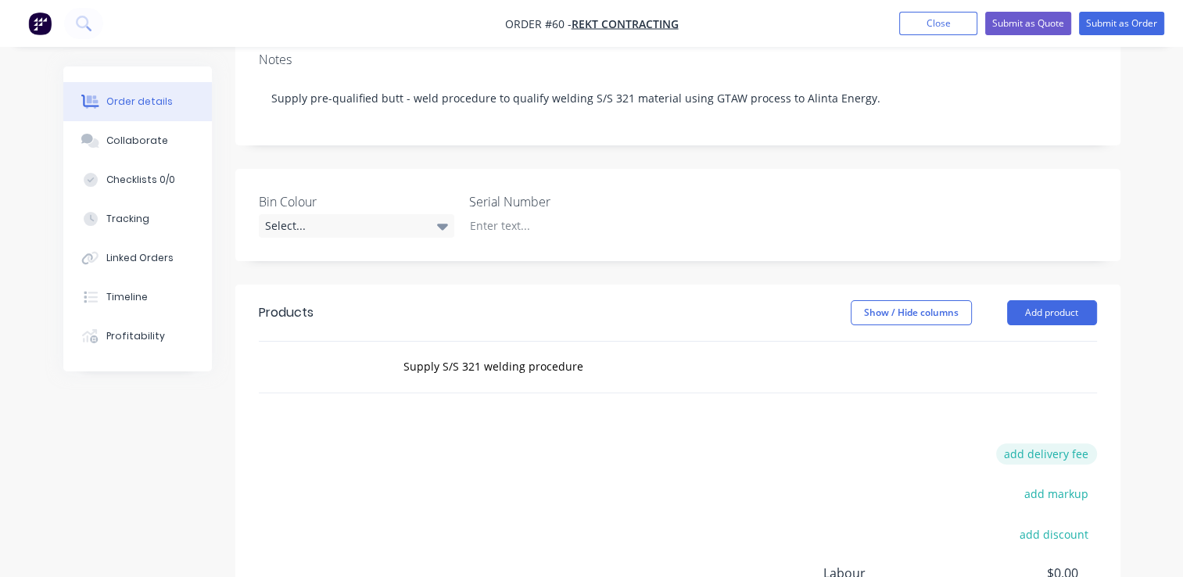
click at [1041, 443] on button "add delivery fee" at bounding box center [1046, 453] width 101 height 21
click at [1084, 447] on icon at bounding box center [1089, 455] width 16 height 16
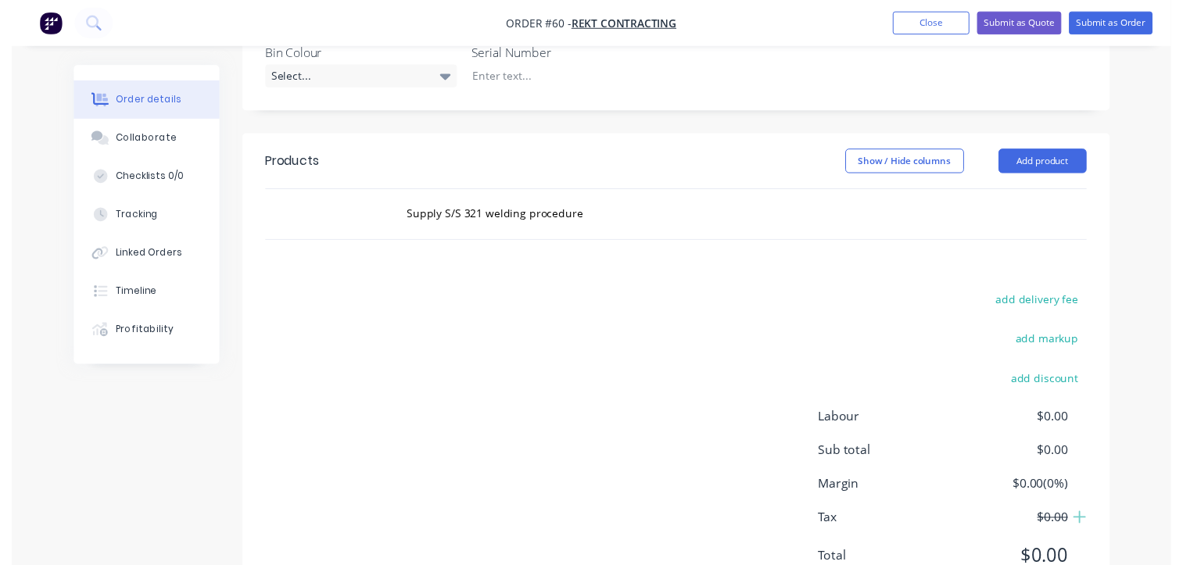
scroll to position [469, 0]
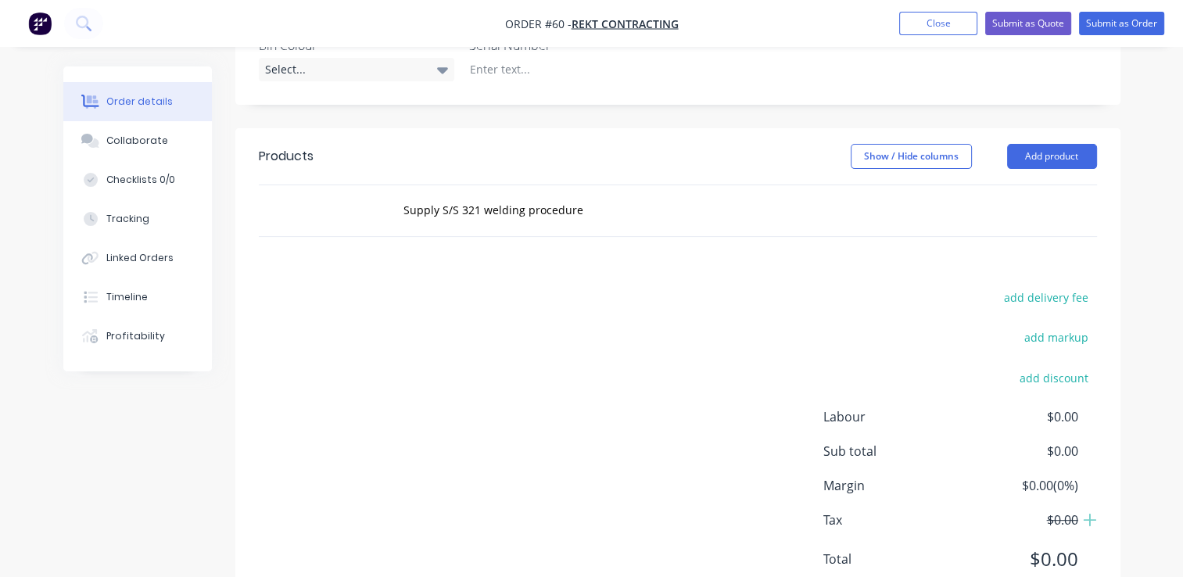
drag, startPoint x: 776, startPoint y: 156, endPoint x: 769, endPoint y: 160, distance: 8.5
click at [776, 195] on div "Supply S/S 321 welding procedure" at bounding box center [624, 210] width 469 height 31
click at [482, 195] on input "Supply S/S 321 welding procedure" at bounding box center [559, 210] width 313 height 31
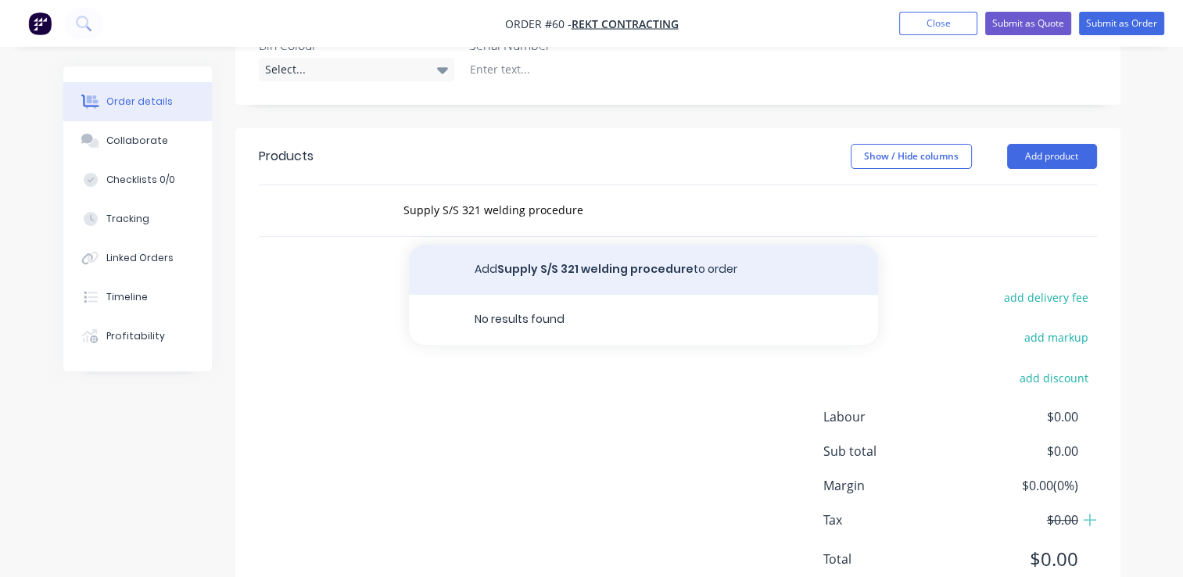
click at [543, 245] on button "Add Supply S/S 321 welding procedure to order" at bounding box center [643, 270] width 469 height 50
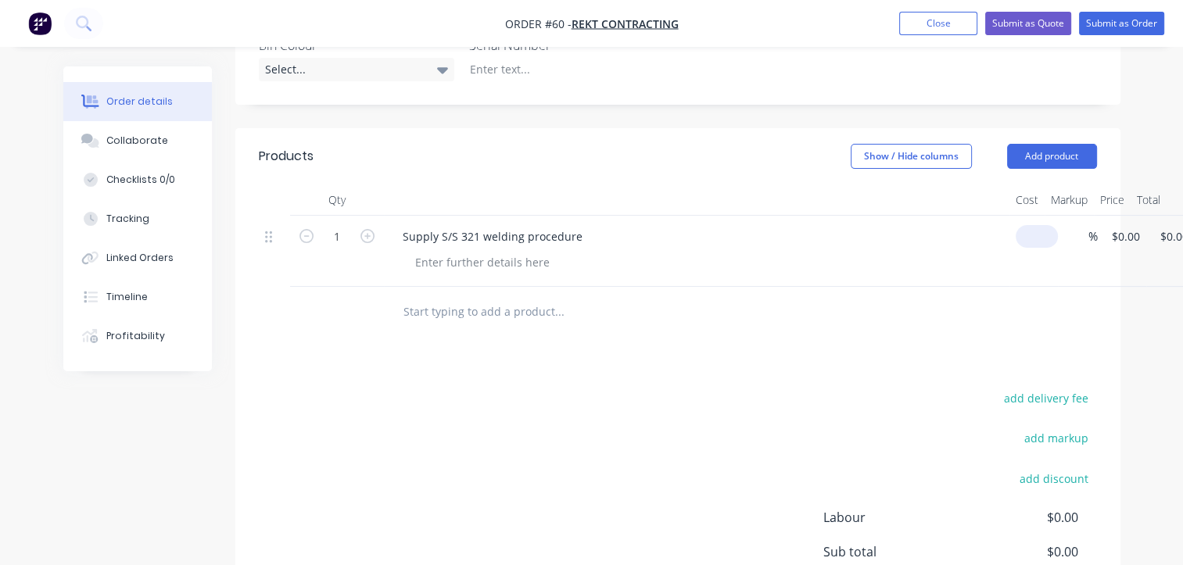
click at [1040, 216] on div "1 Supply S/S 321 welding procedure $0.00 % $0.00 $0.00 $0.00 $0.00" at bounding box center [678, 251] width 838 height 71
type input "5"
type input "$500.00"
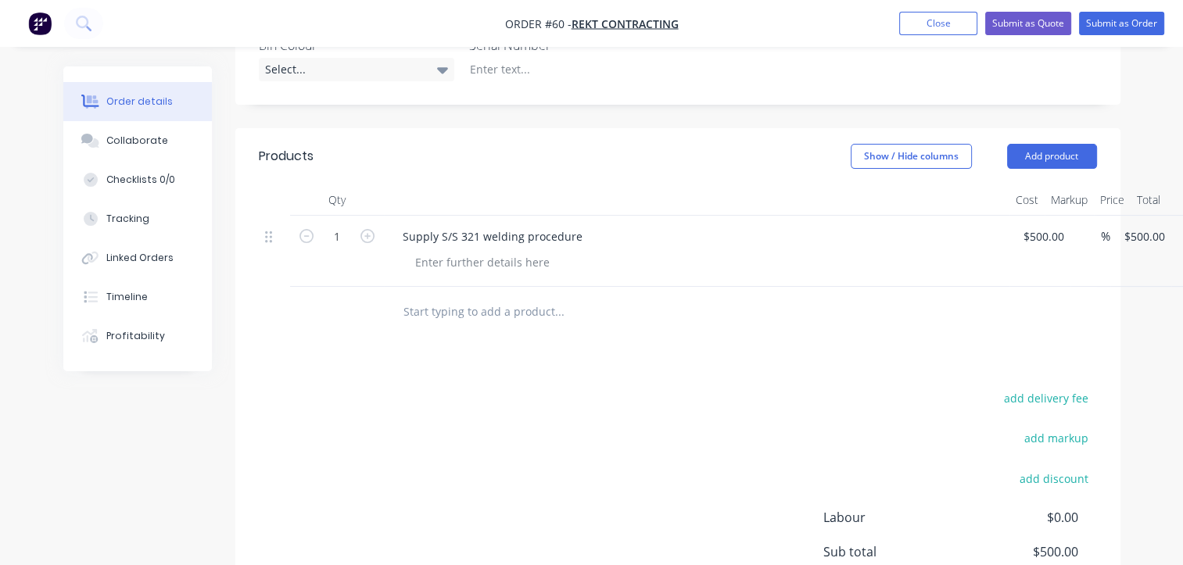
click at [629, 413] on div "add delivery fee add markup add discount Labour $0.00 Sub total $500.00 Margin …" at bounding box center [678, 539] width 838 height 302
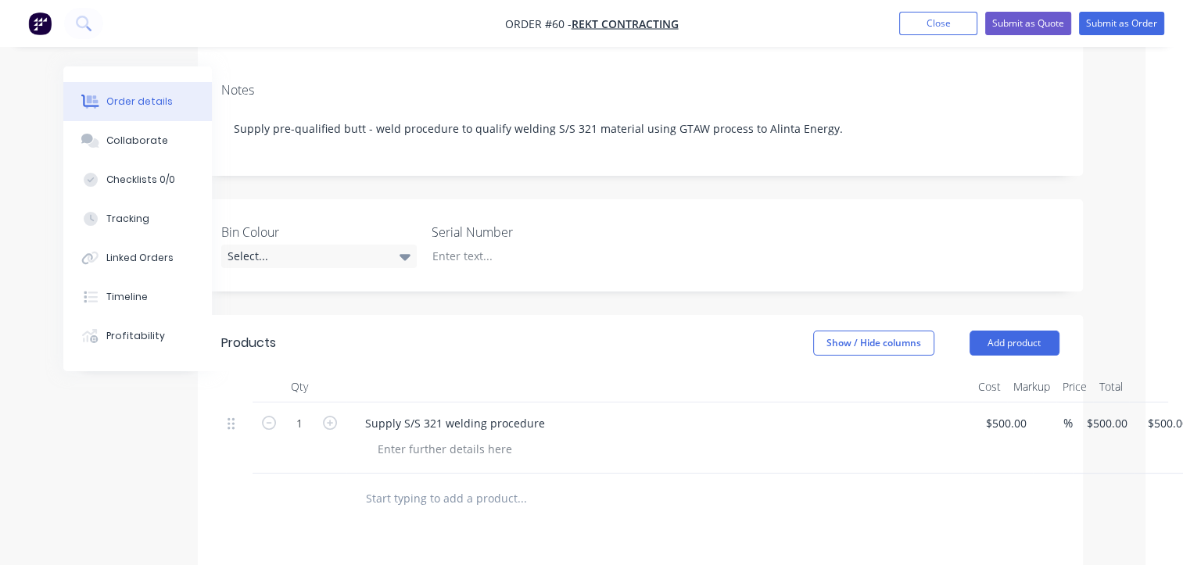
scroll to position [126, 38]
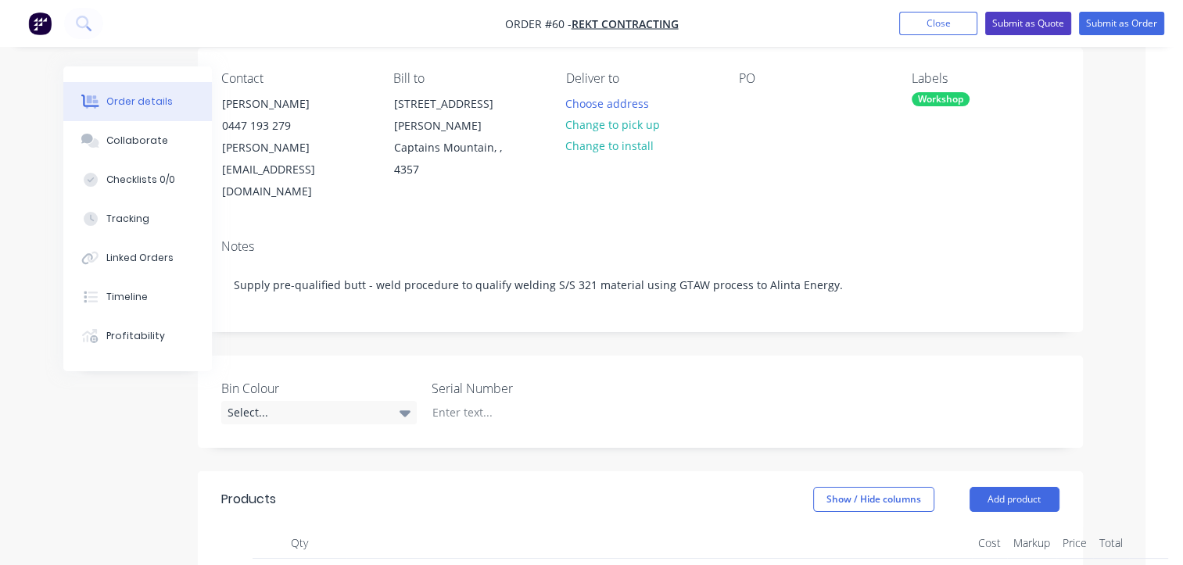
click at [1020, 26] on button "Submit as Quote" at bounding box center [1028, 23] width 86 height 23
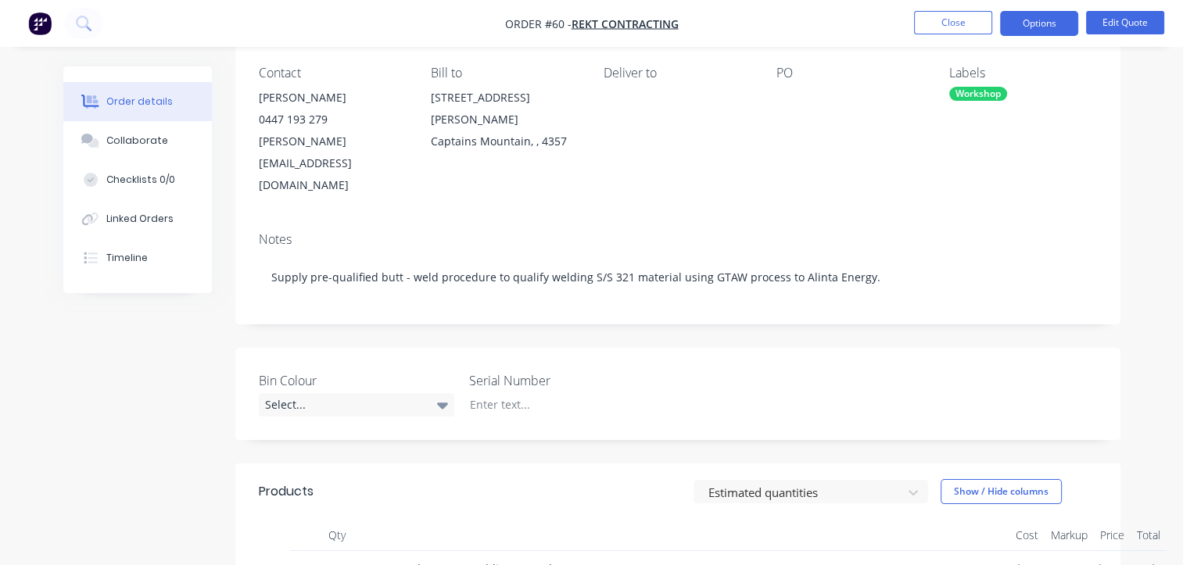
scroll to position [0, 0]
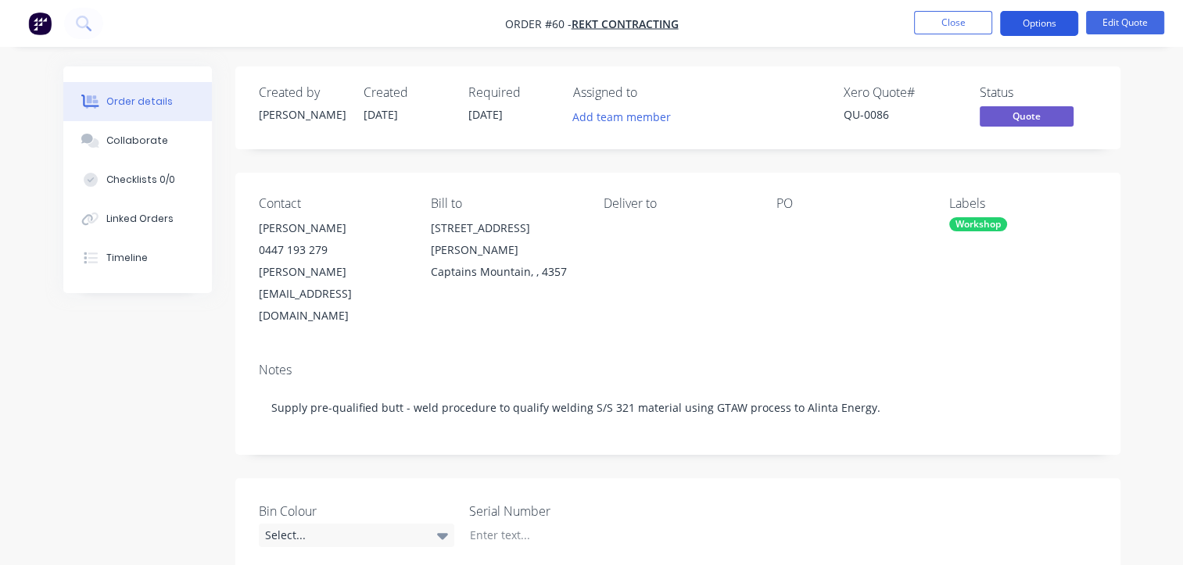
click at [1053, 27] on button "Options" at bounding box center [1039, 23] width 78 height 25
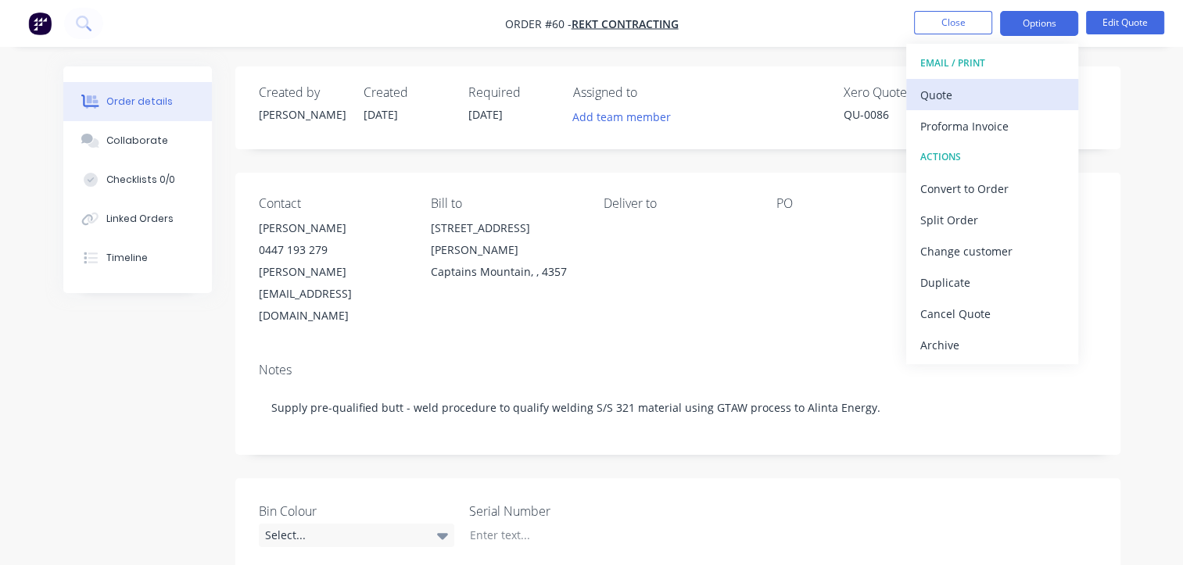
click at [960, 92] on div "Quote" at bounding box center [992, 95] width 144 height 23
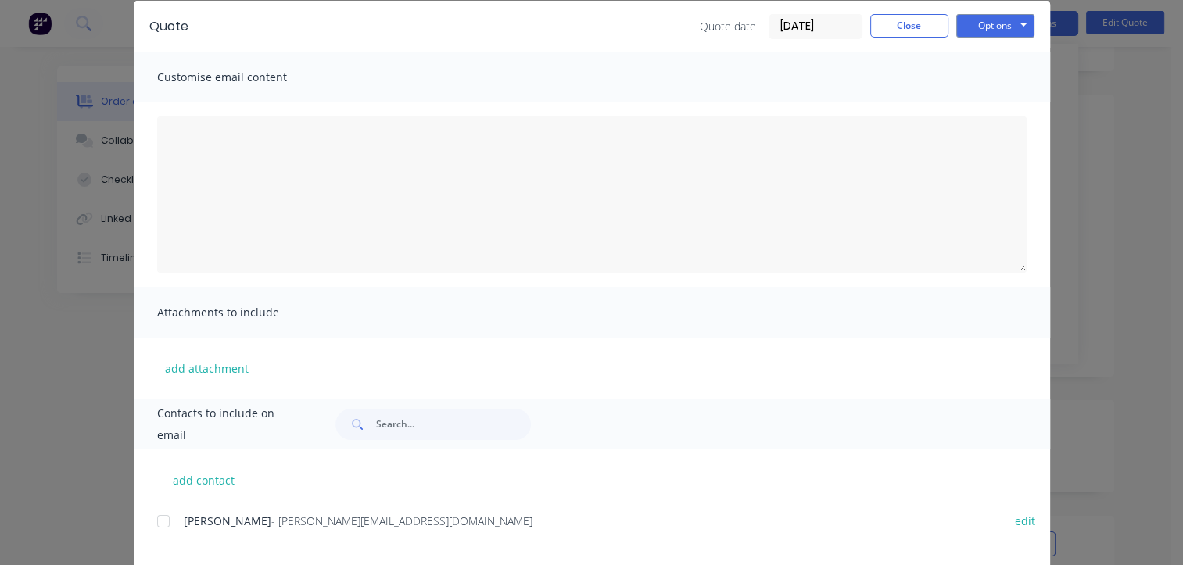
scroll to position [48, 0]
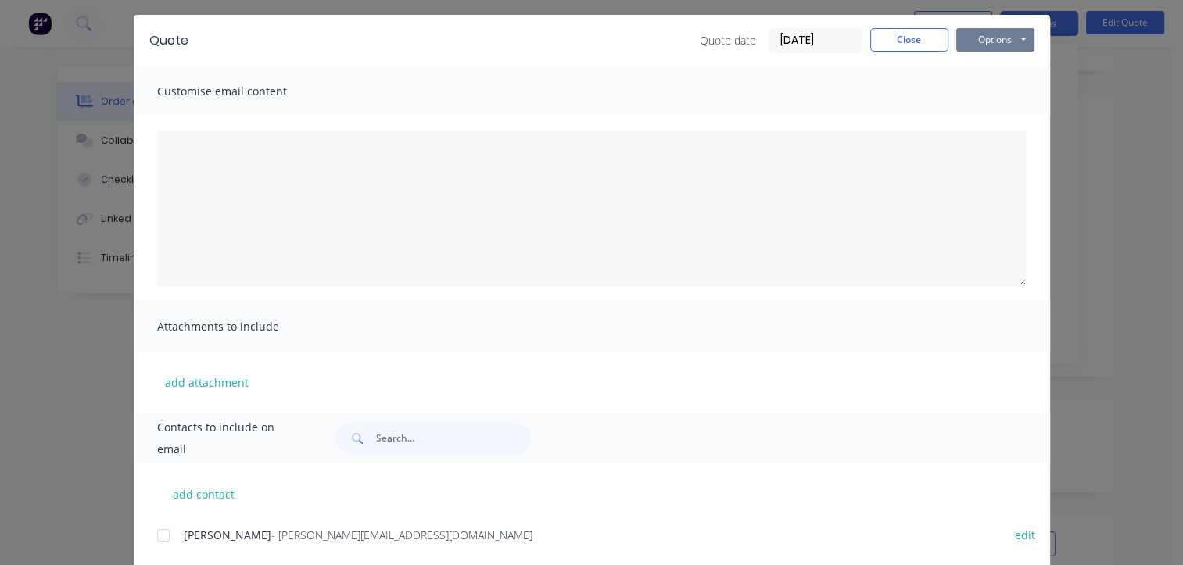
click at [995, 34] on button "Options" at bounding box center [995, 39] width 78 height 23
click at [987, 95] on button "Print" at bounding box center [1006, 94] width 100 height 26
